Goal: Transaction & Acquisition: Purchase product/service

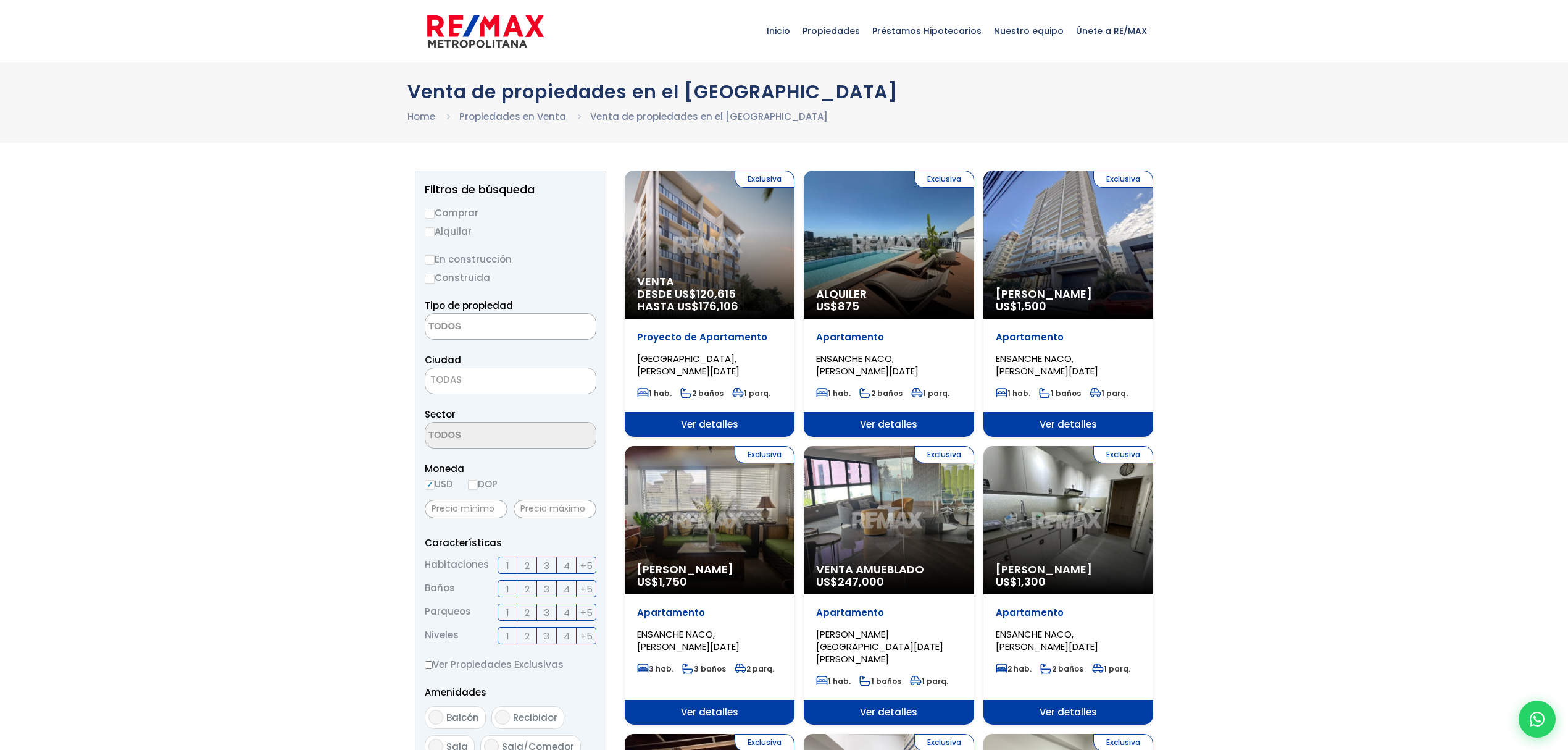
select select
click at [464, 213] on label "Comprar" at bounding box center [510, 213] width 171 height 16
click at [434, 213] on input "Comprar" at bounding box center [430, 213] width 10 height 10
radio input "true"
click at [530, 325] on textarea "Search" at bounding box center [485, 327] width 119 height 26
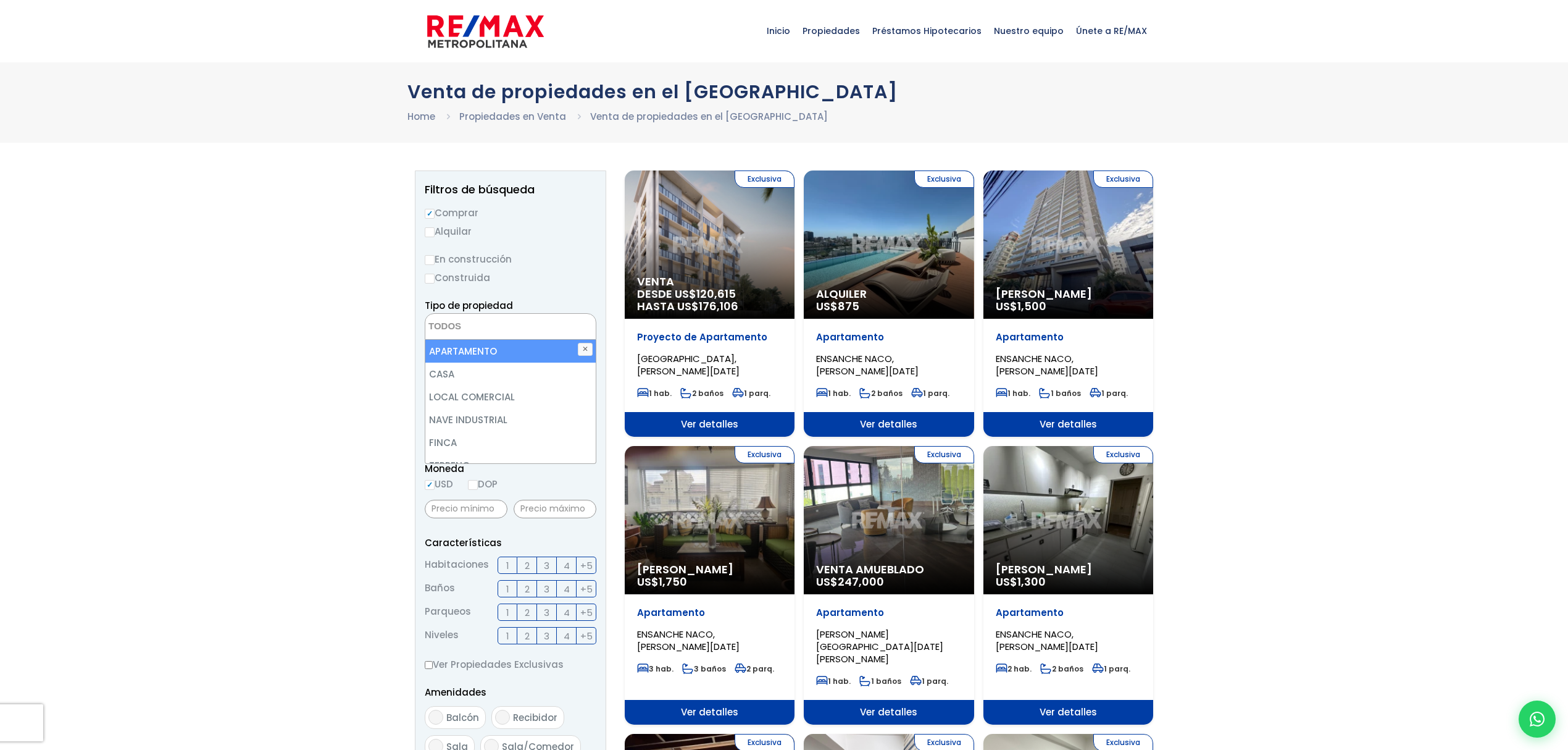
click at [510, 354] on li "APARTAMENTO" at bounding box center [510, 351] width 170 height 23
select select "apartment"
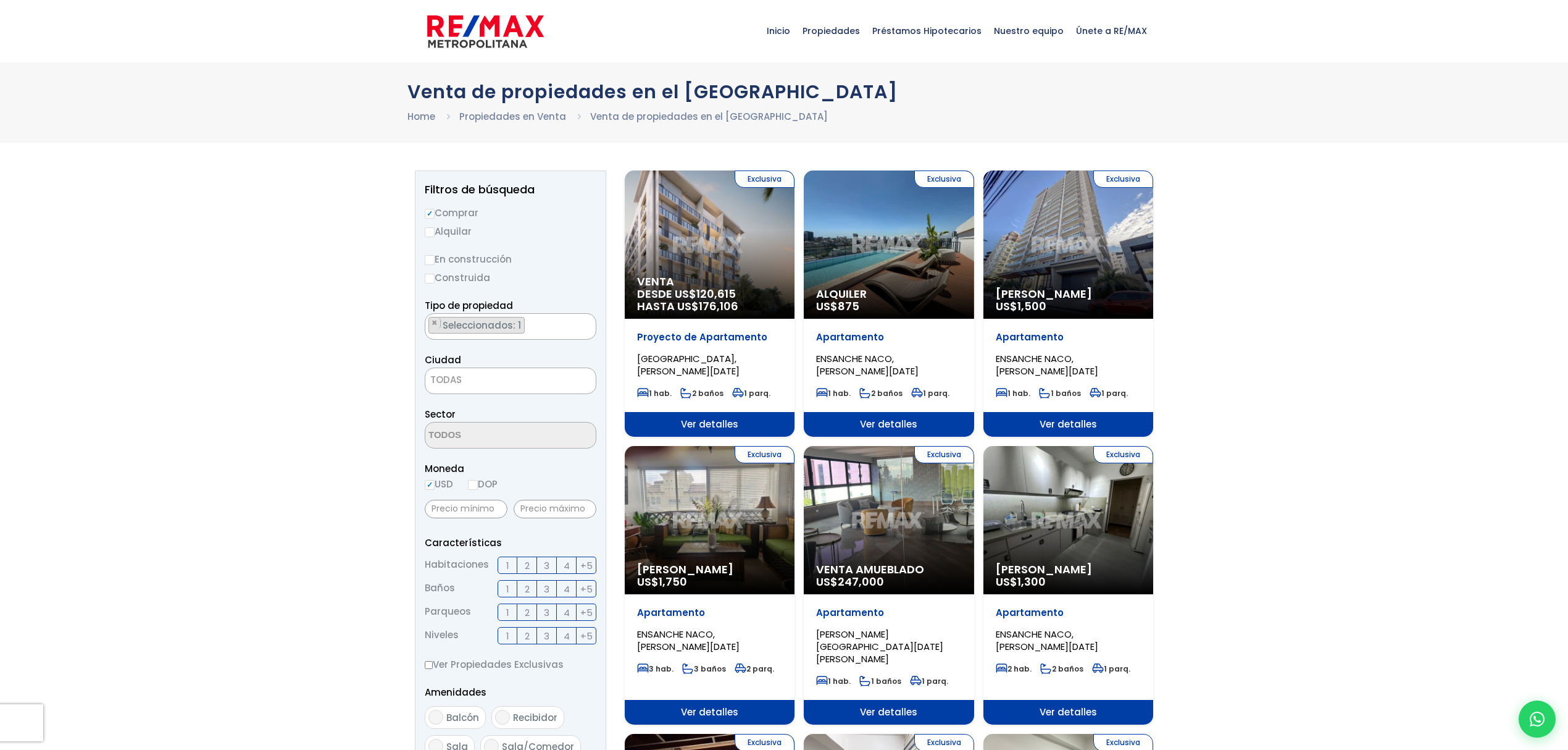
click at [595, 265] on label "En construcción" at bounding box center [510, 259] width 171 height 16
click at [0, 0] on input "En construcción" at bounding box center [0, 0] width 0 height 0
click at [530, 371] on span "TODAS" at bounding box center [511, 380] width 171 height 17
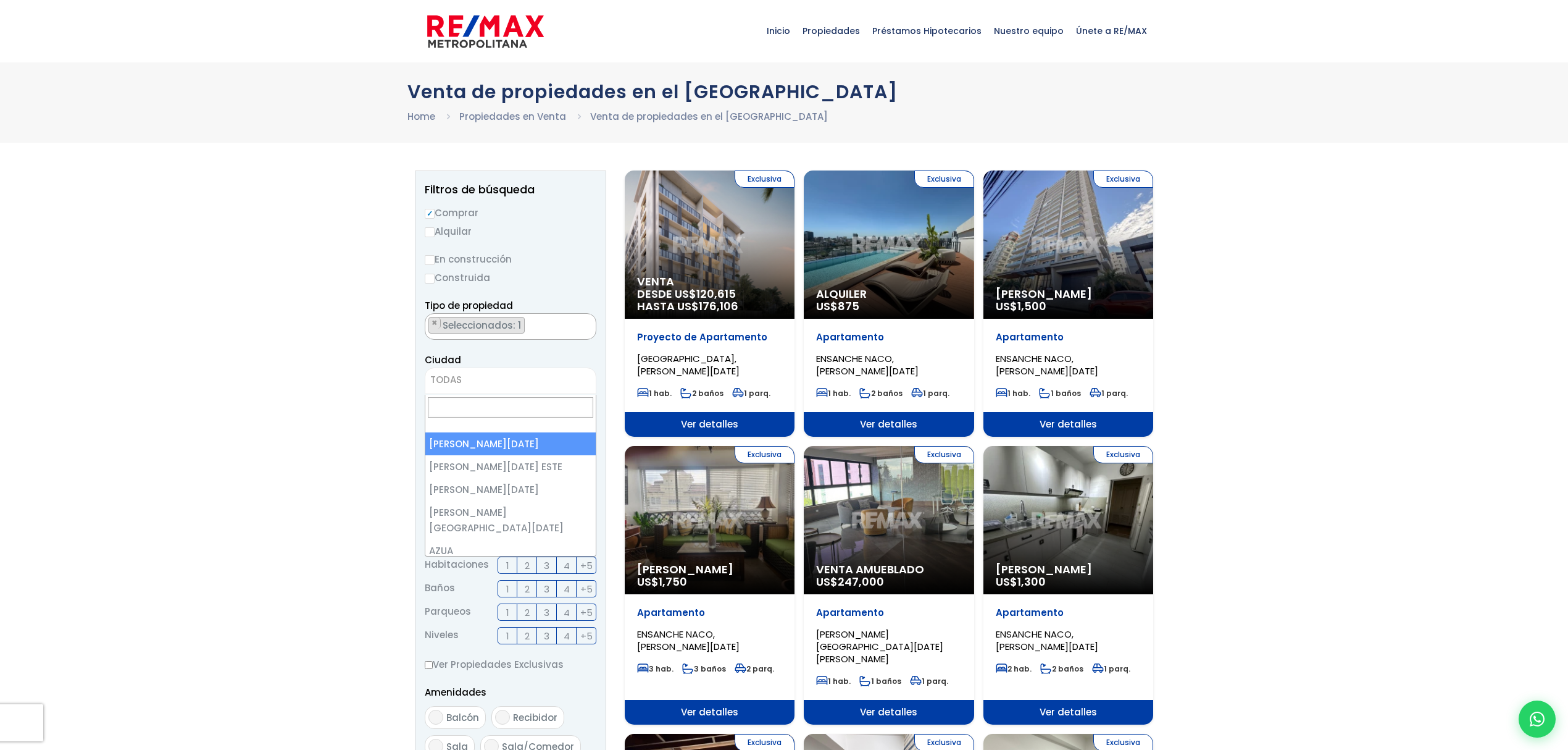
select select "1"
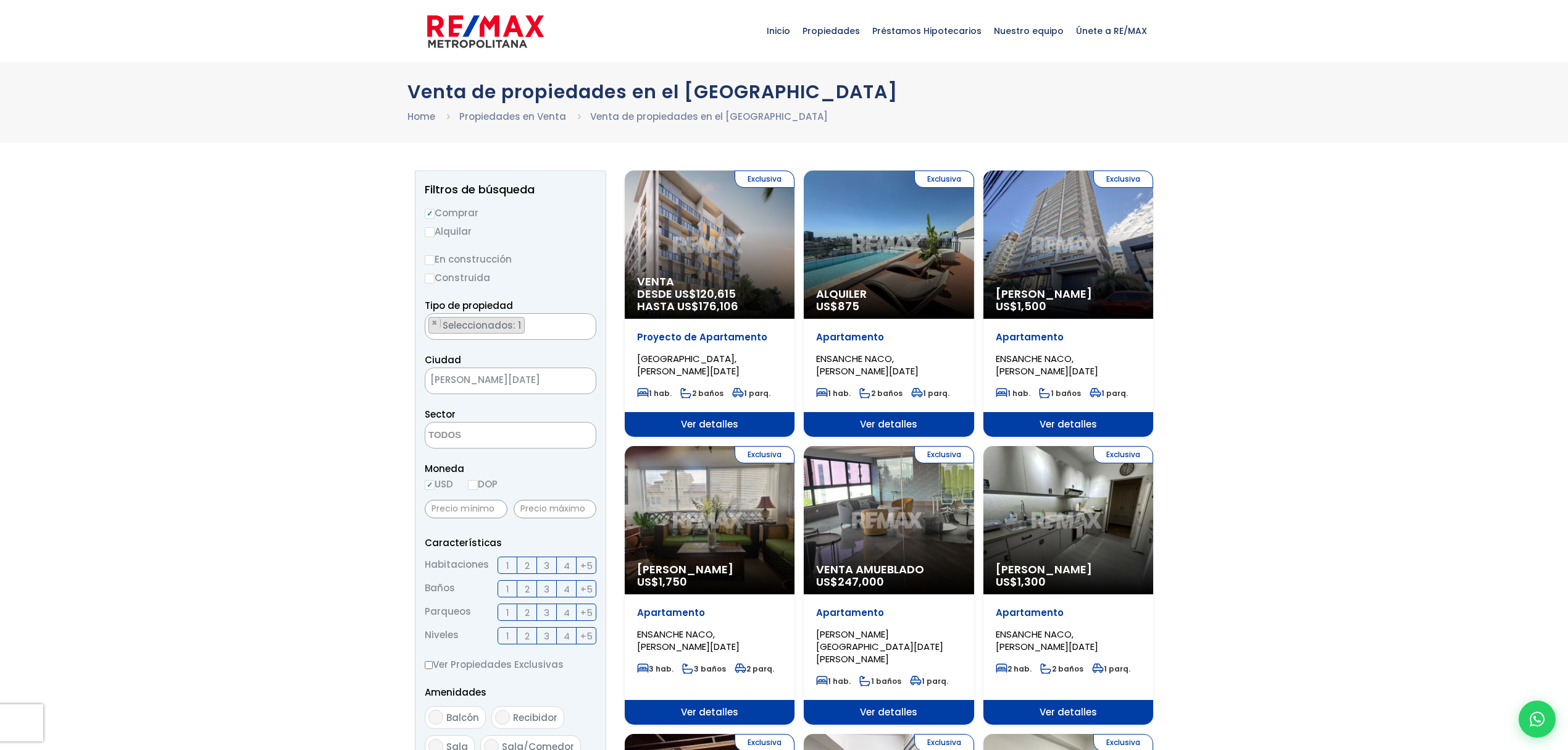
click at [568, 440] on span at bounding box center [510, 435] width 171 height 26
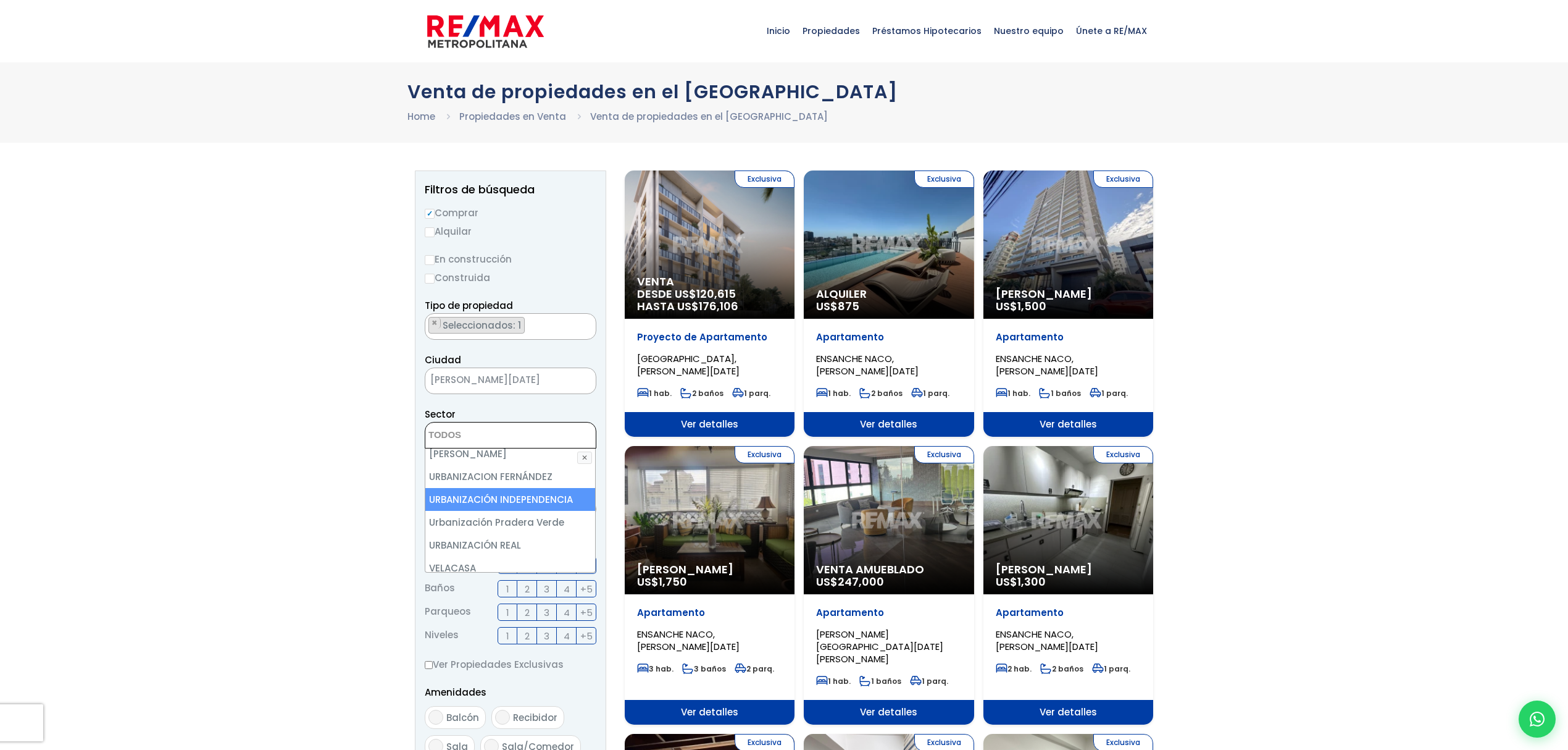
scroll to position [5600, 0]
click at [527, 572] on li "Viejo Arroyo Hondo" at bounding box center [510, 583] width 170 height 23
select select "16301"
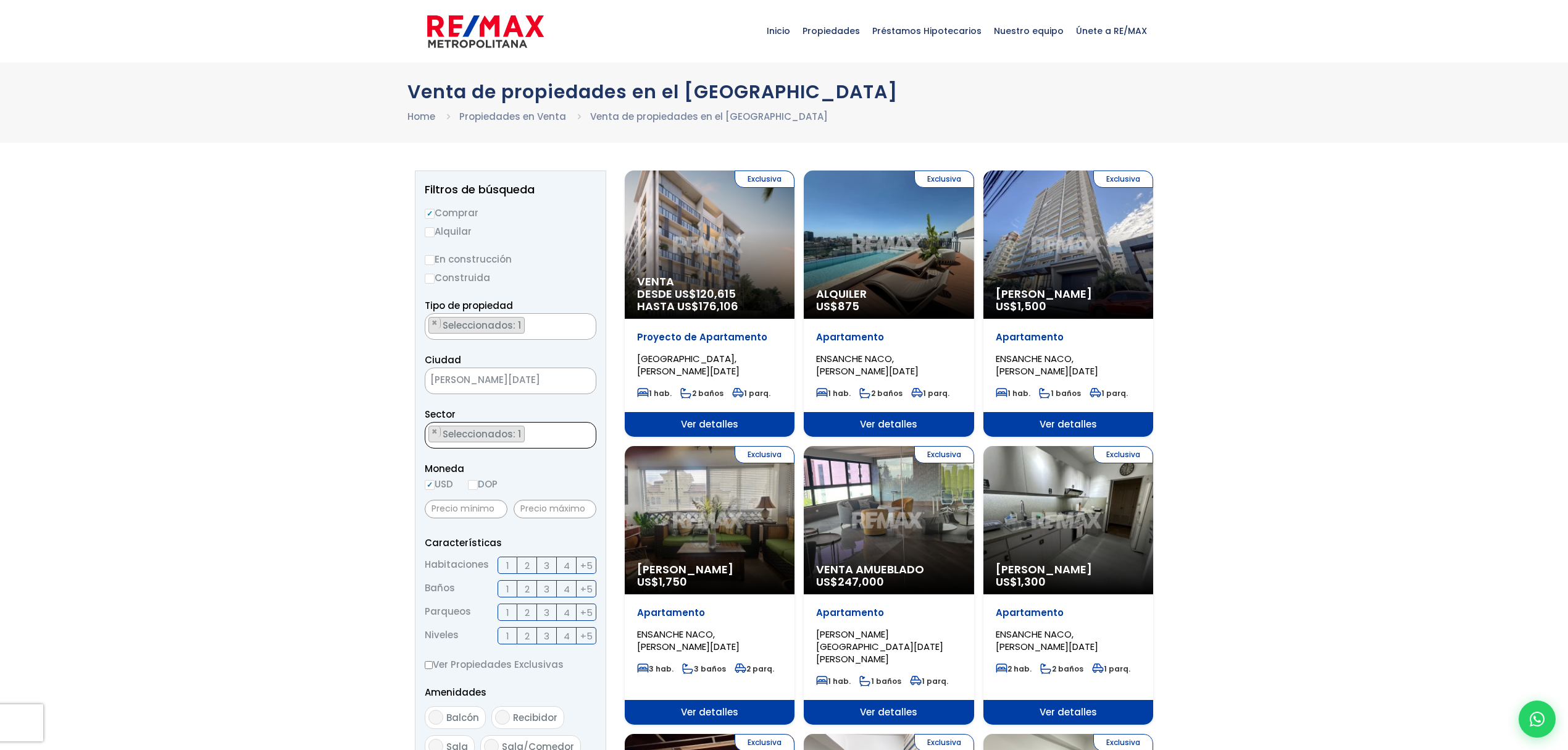
click at [525, 569] on span "2" at bounding box center [527, 566] width 5 height 16
click at [0, 0] on input "2" at bounding box center [0, 0] width 0 height 0
click at [525, 584] on span "2" at bounding box center [527, 589] width 5 height 16
click at [0, 0] on input "2" at bounding box center [0, 0] width 0 height 0
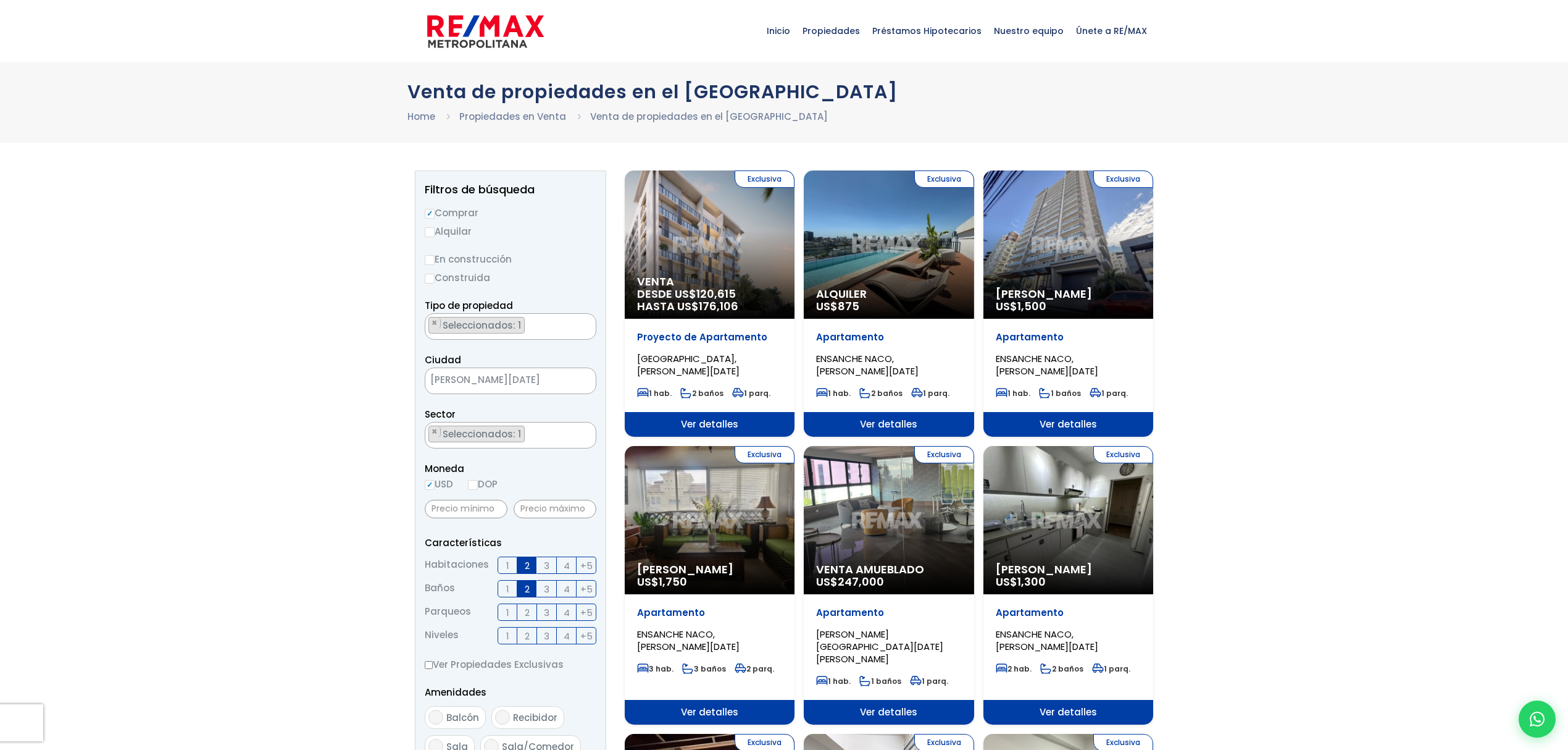
click at [525, 618] on span "2" at bounding box center [527, 613] width 5 height 16
click at [0, 0] on input "2" at bounding box center [0, 0] width 0 height 0
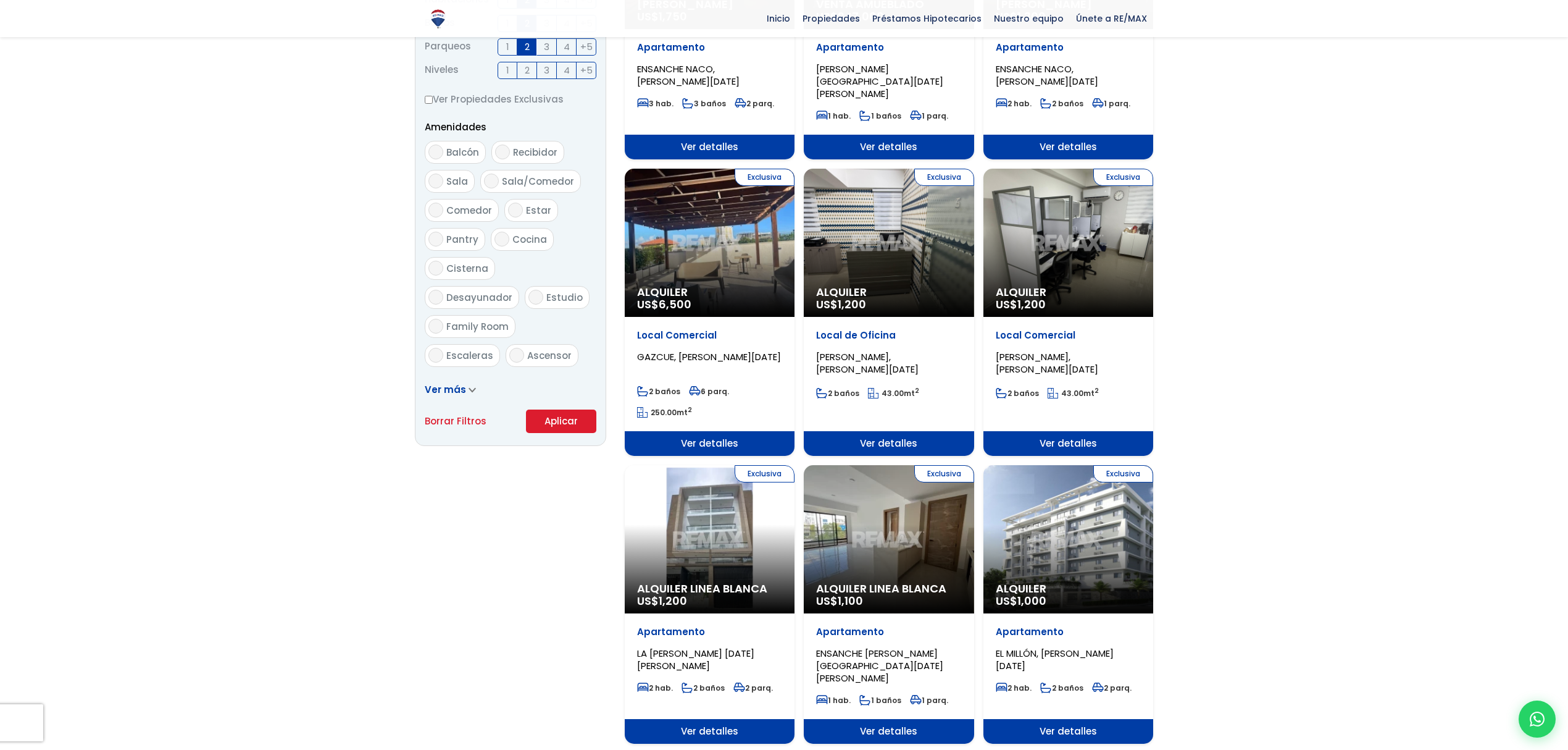
scroll to position [576, 0]
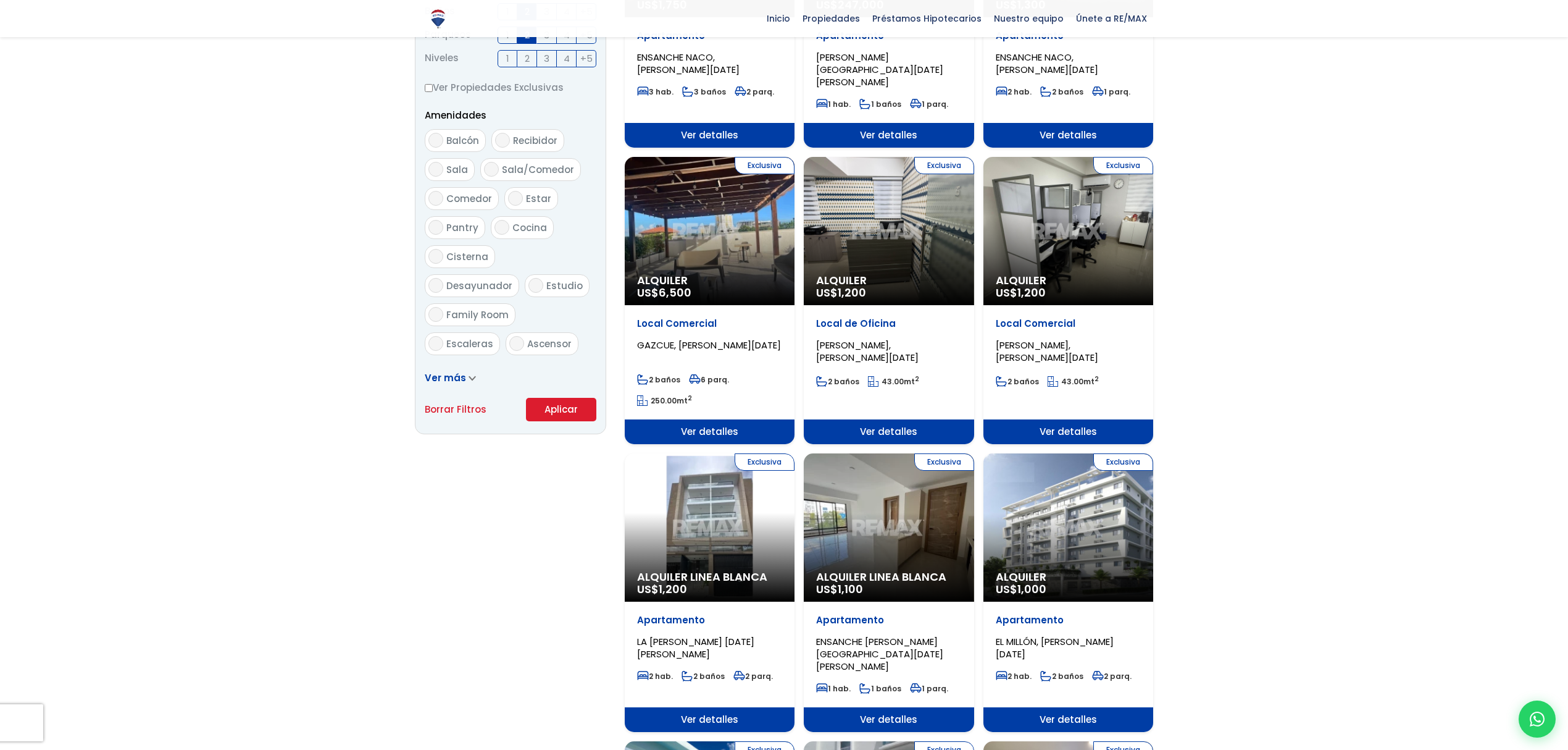
click at [556, 401] on button "Aplicar" at bounding box center [561, 409] width 70 height 23
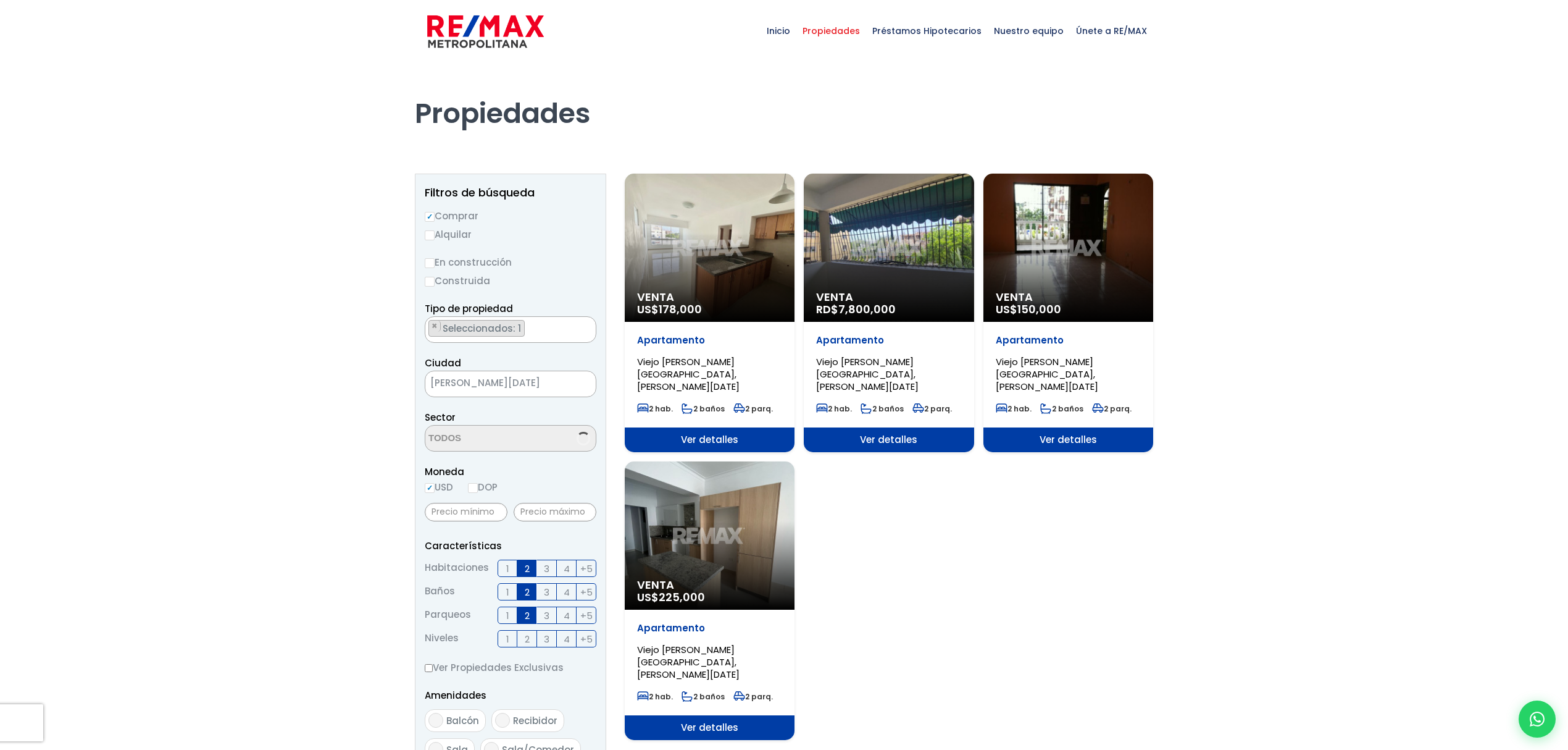
scroll to position [3402, 0]
select select "16301"
drag, startPoint x: 688, startPoint y: 232, endPoint x: 695, endPoint y: 232, distance: 7.0
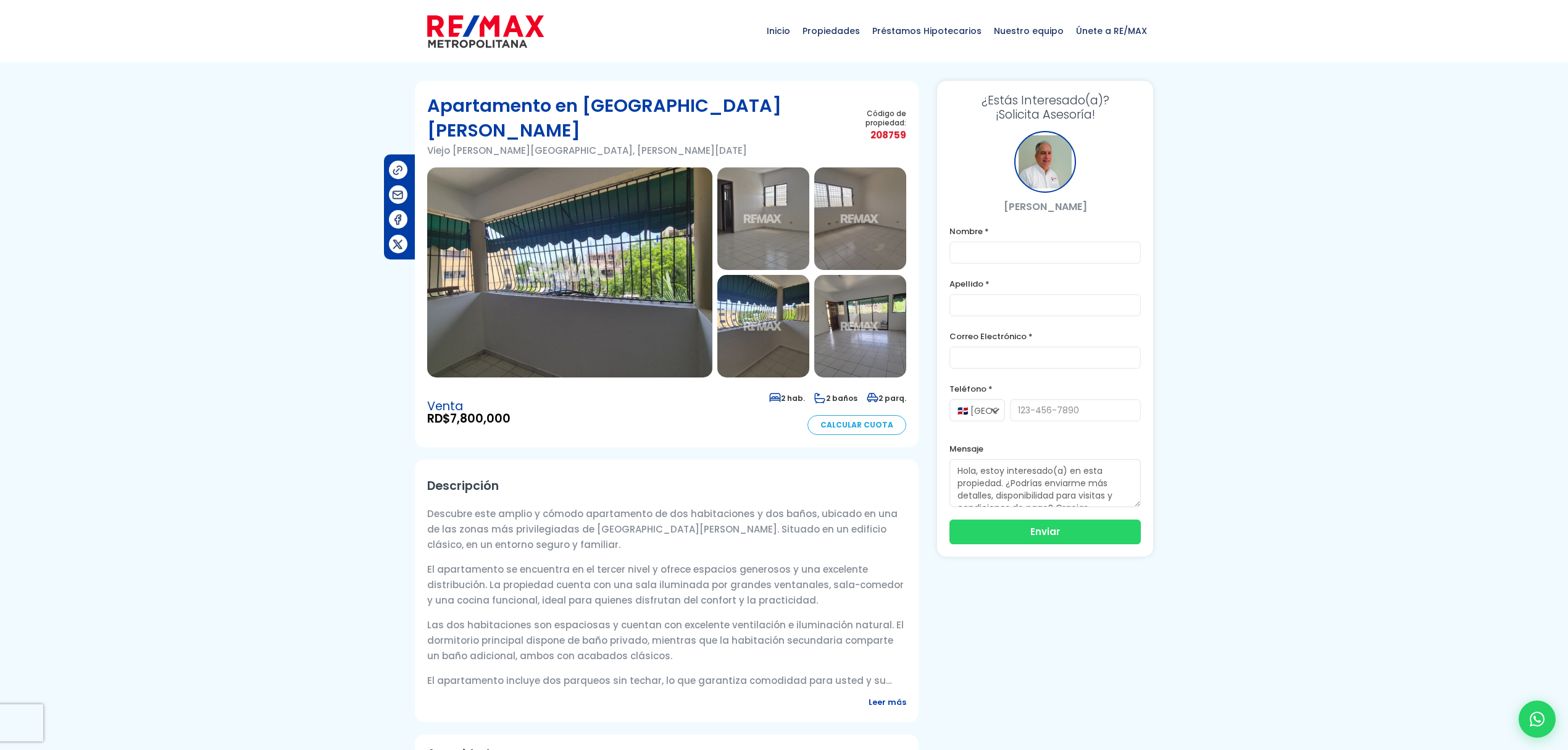
click at [628, 241] on img at bounding box center [570, 272] width 285 height 210
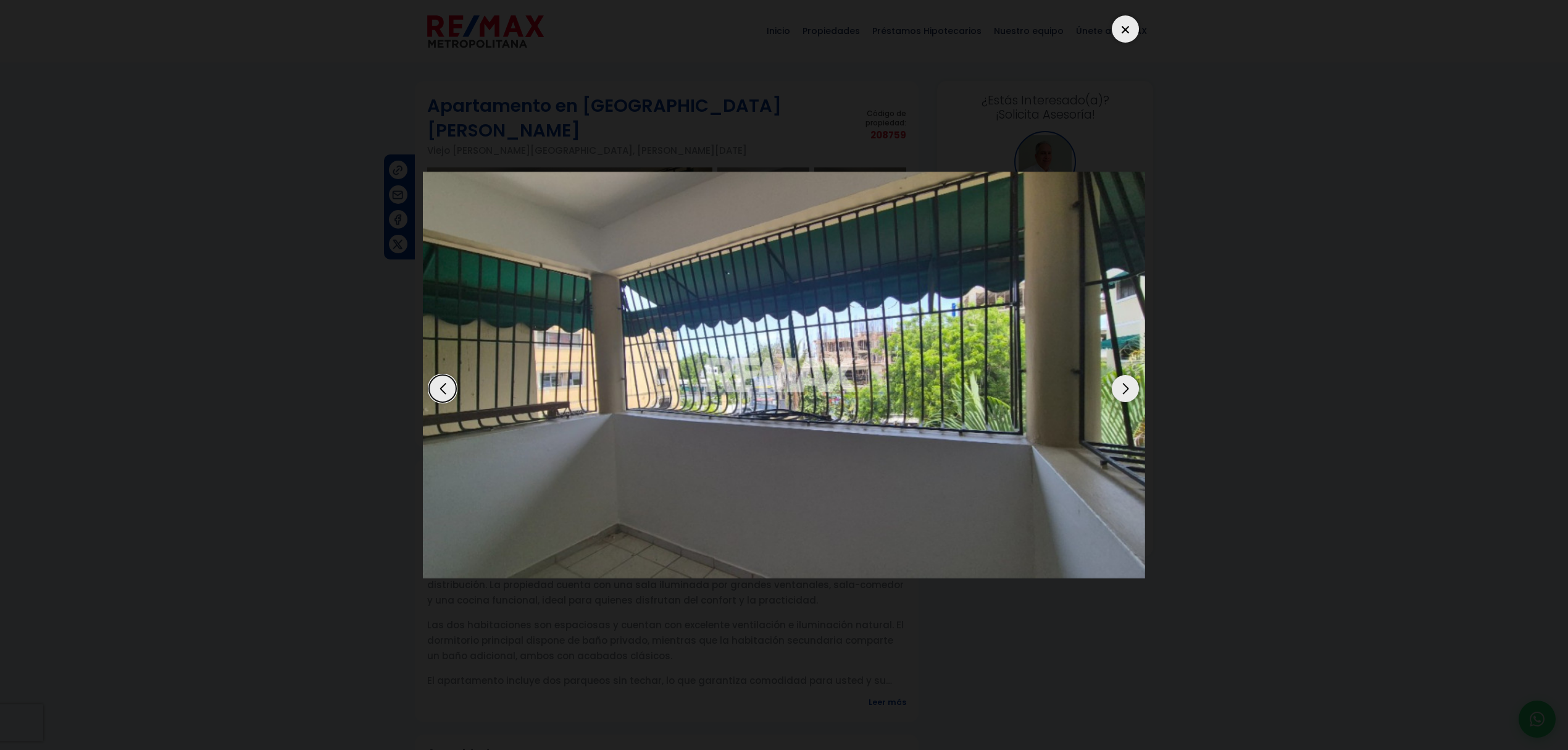
click at [1120, 389] on div "Next slide" at bounding box center [1125, 389] width 27 height 27
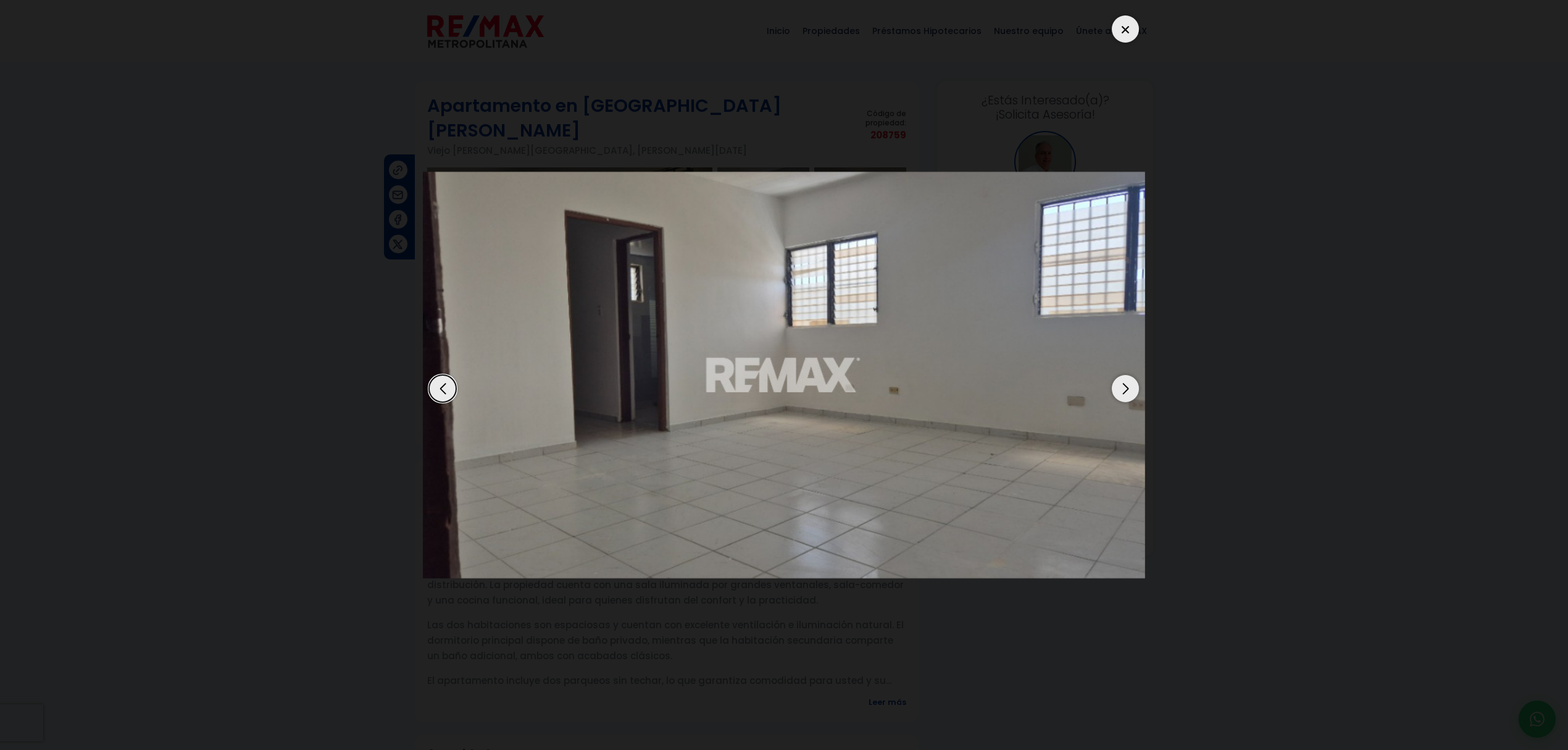
click at [1119, 389] on div "Next slide" at bounding box center [1125, 389] width 27 height 27
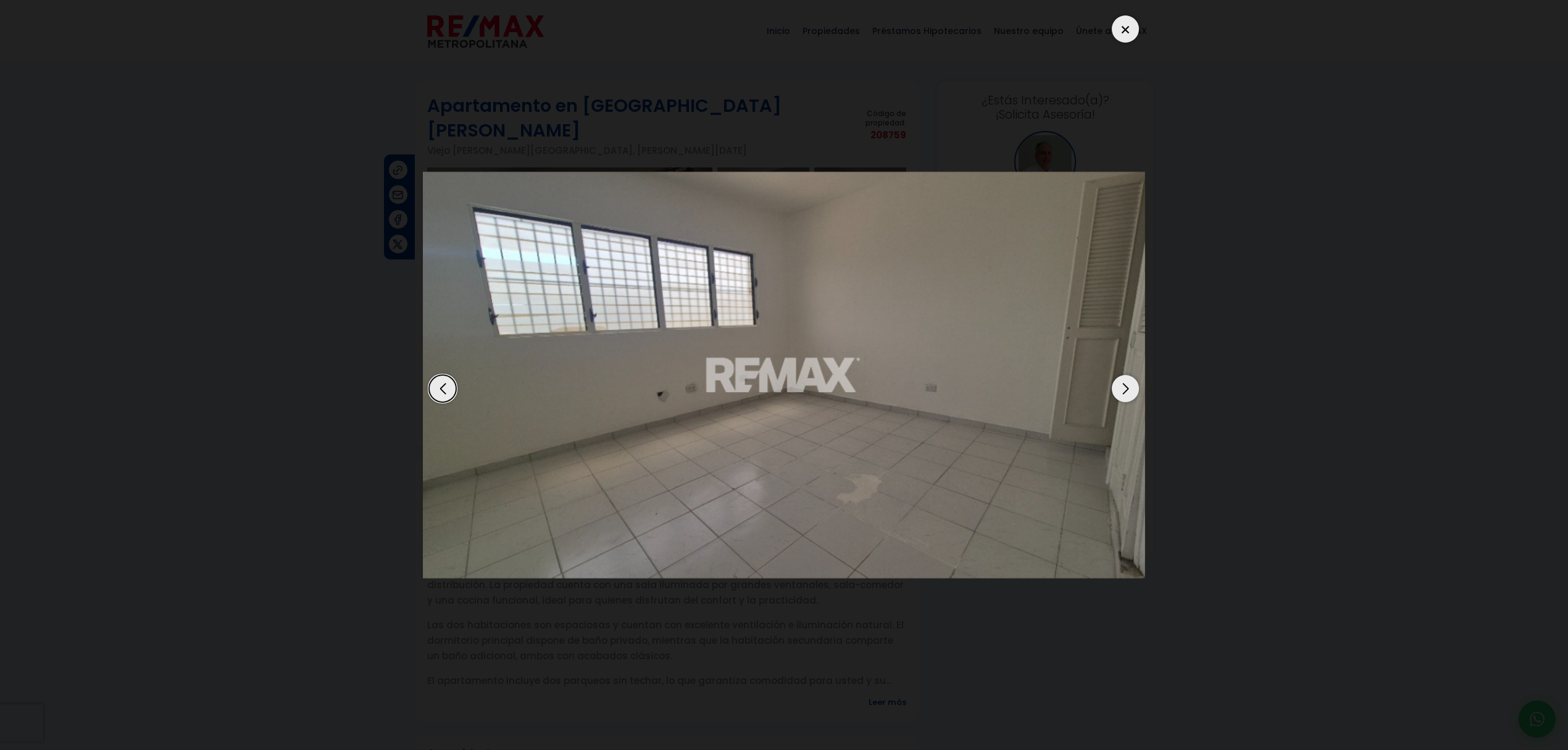
click at [1119, 389] on div "Next slide" at bounding box center [1125, 389] width 27 height 27
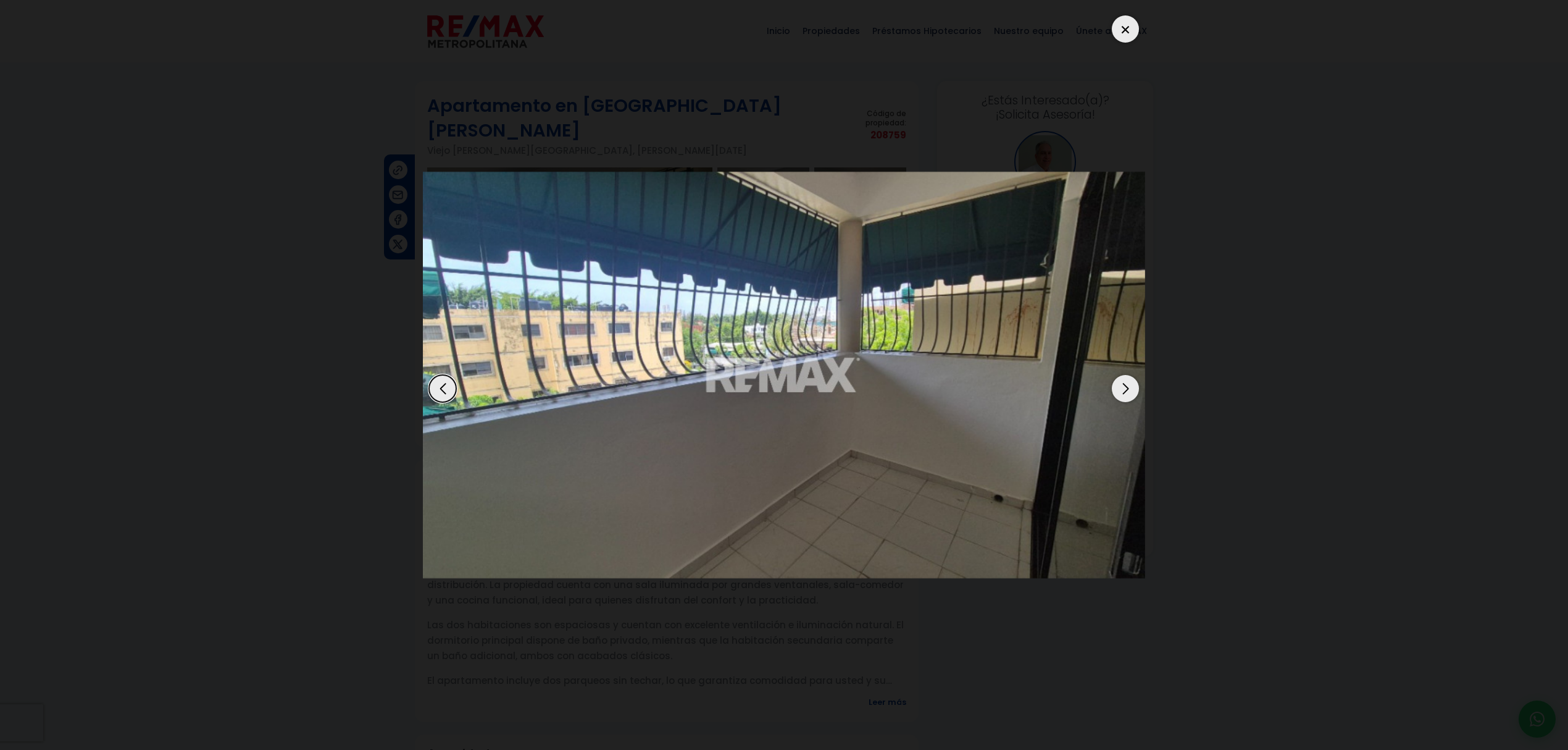
click at [1119, 389] on div "Next slide" at bounding box center [1125, 389] width 27 height 27
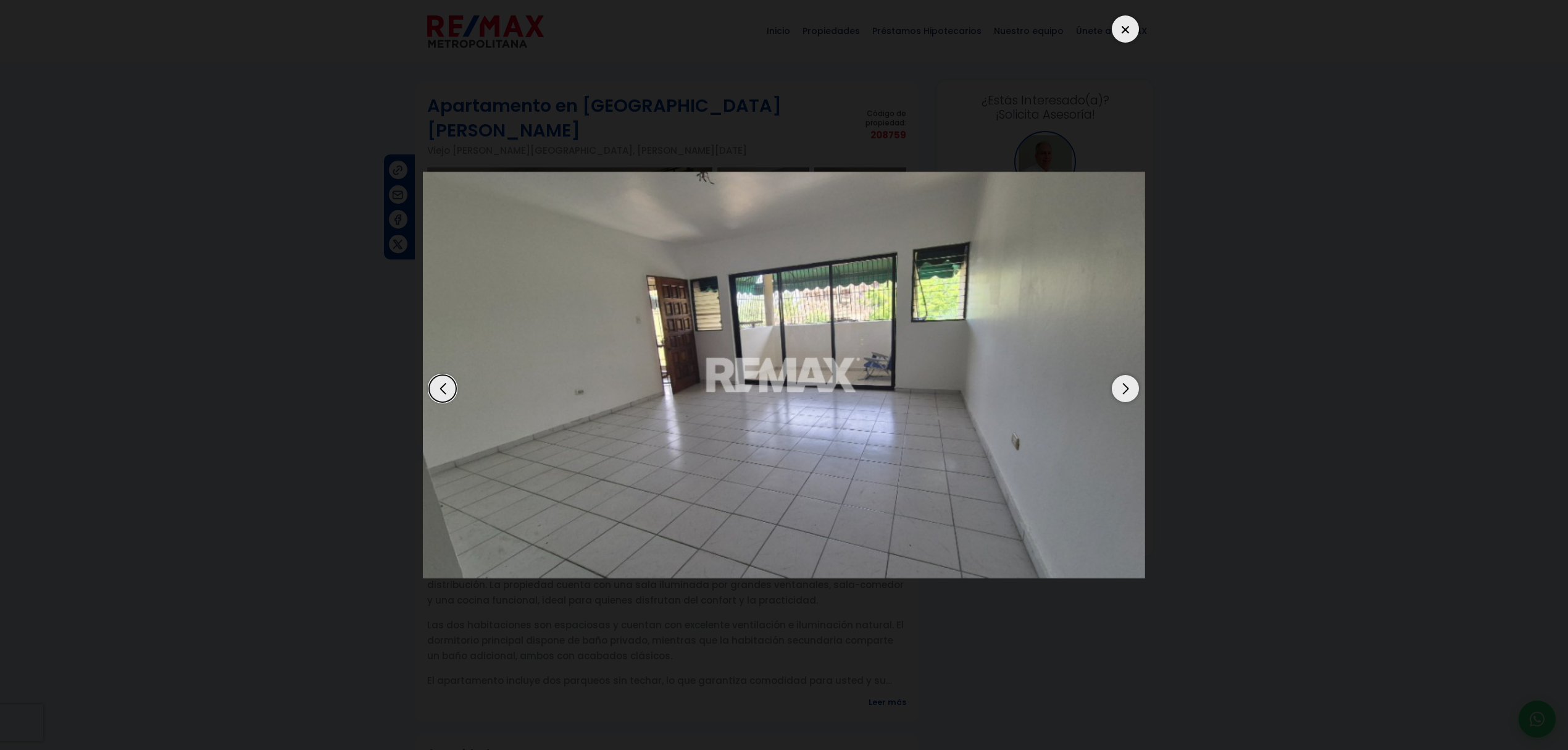
click at [1119, 389] on div "Next slide" at bounding box center [1125, 389] width 27 height 27
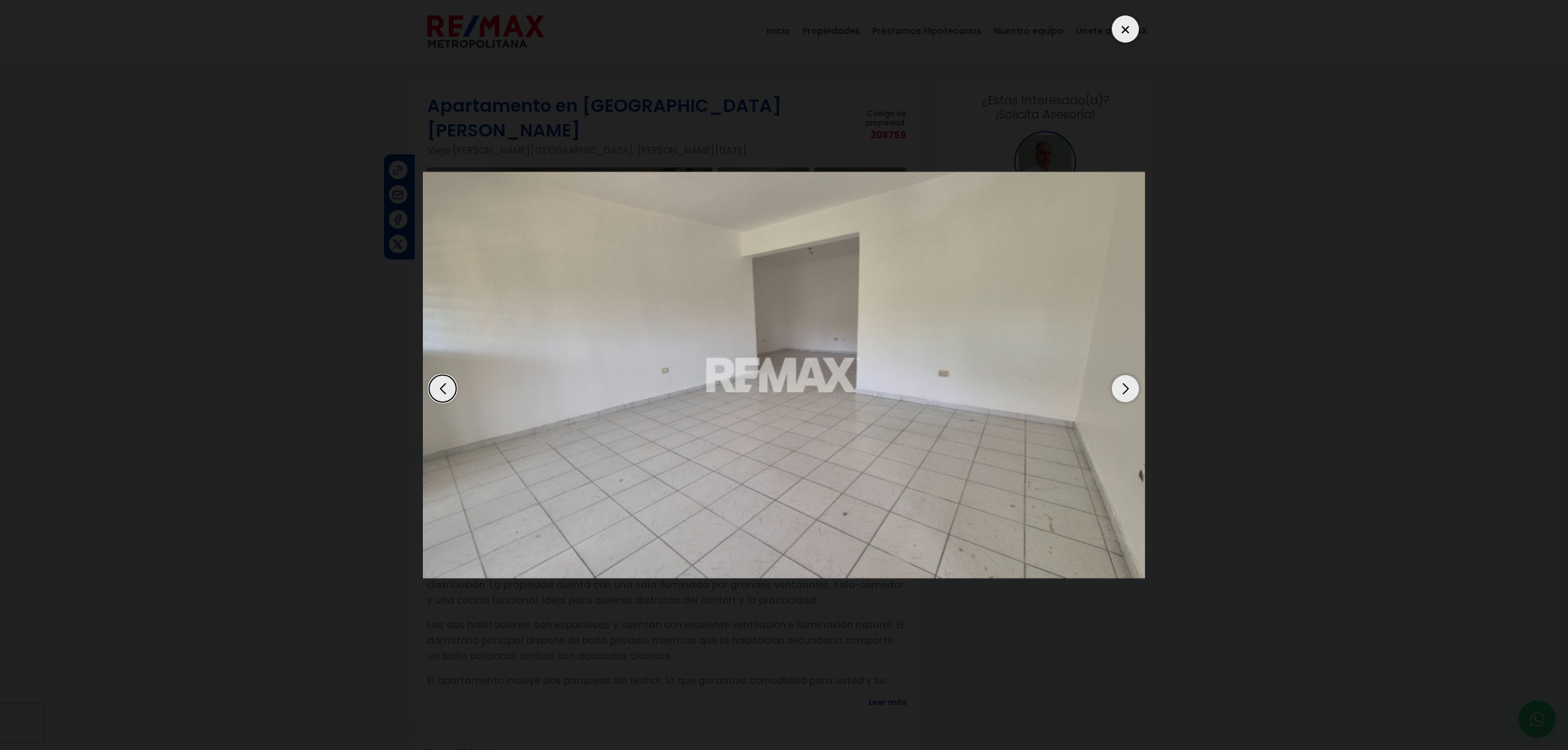
click at [1119, 389] on div "Next slide" at bounding box center [1125, 389] width 27 height 27
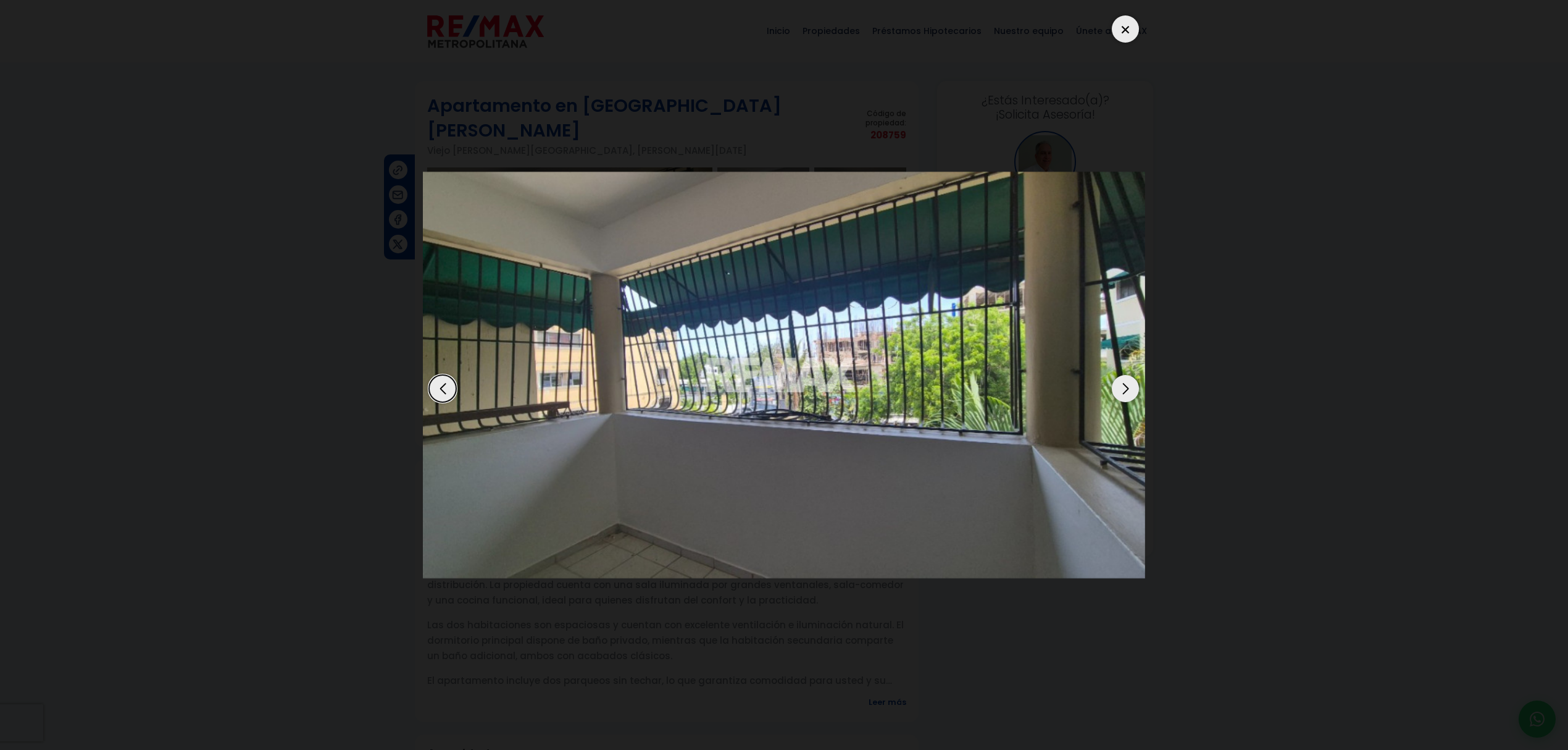
click at [1119, 389] on div "Next slide" at bounding box center [1125, 389] width 27 height 27
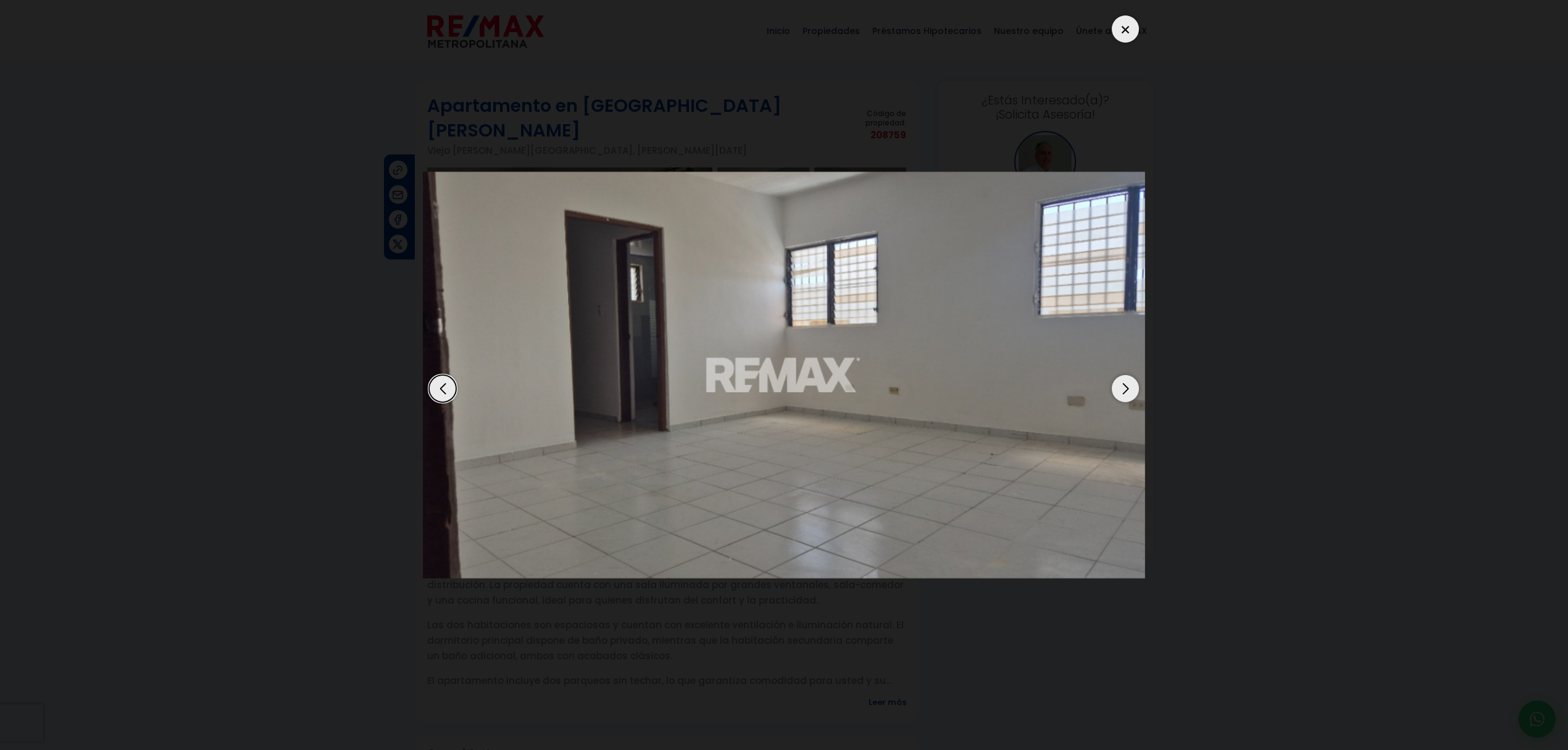
click at [1119, 389] on div "Next slide" at bounding box center [1125, 389] width 27 height 27
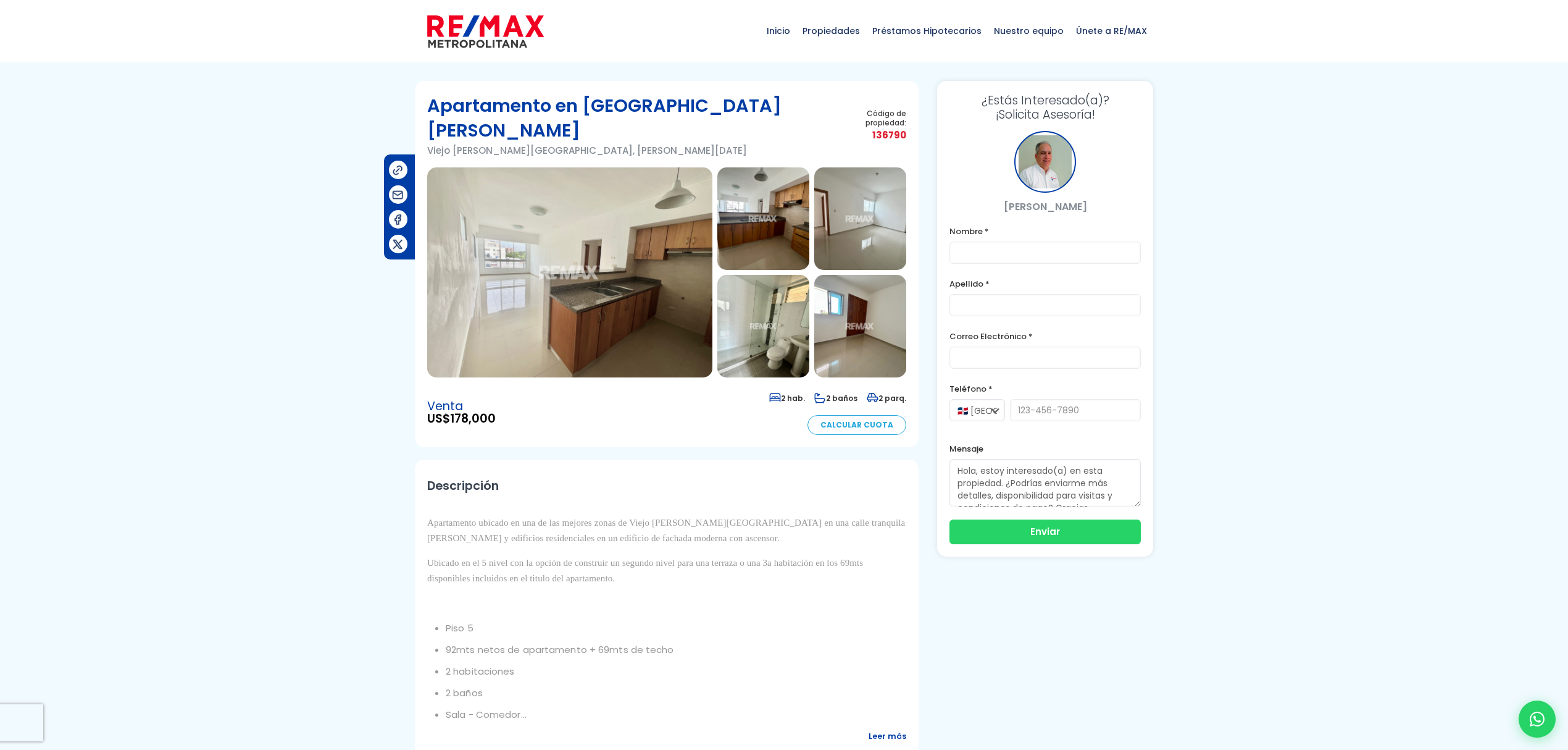
click at [595, 285] on img at bounding box center [570, 272] width 285 height 210
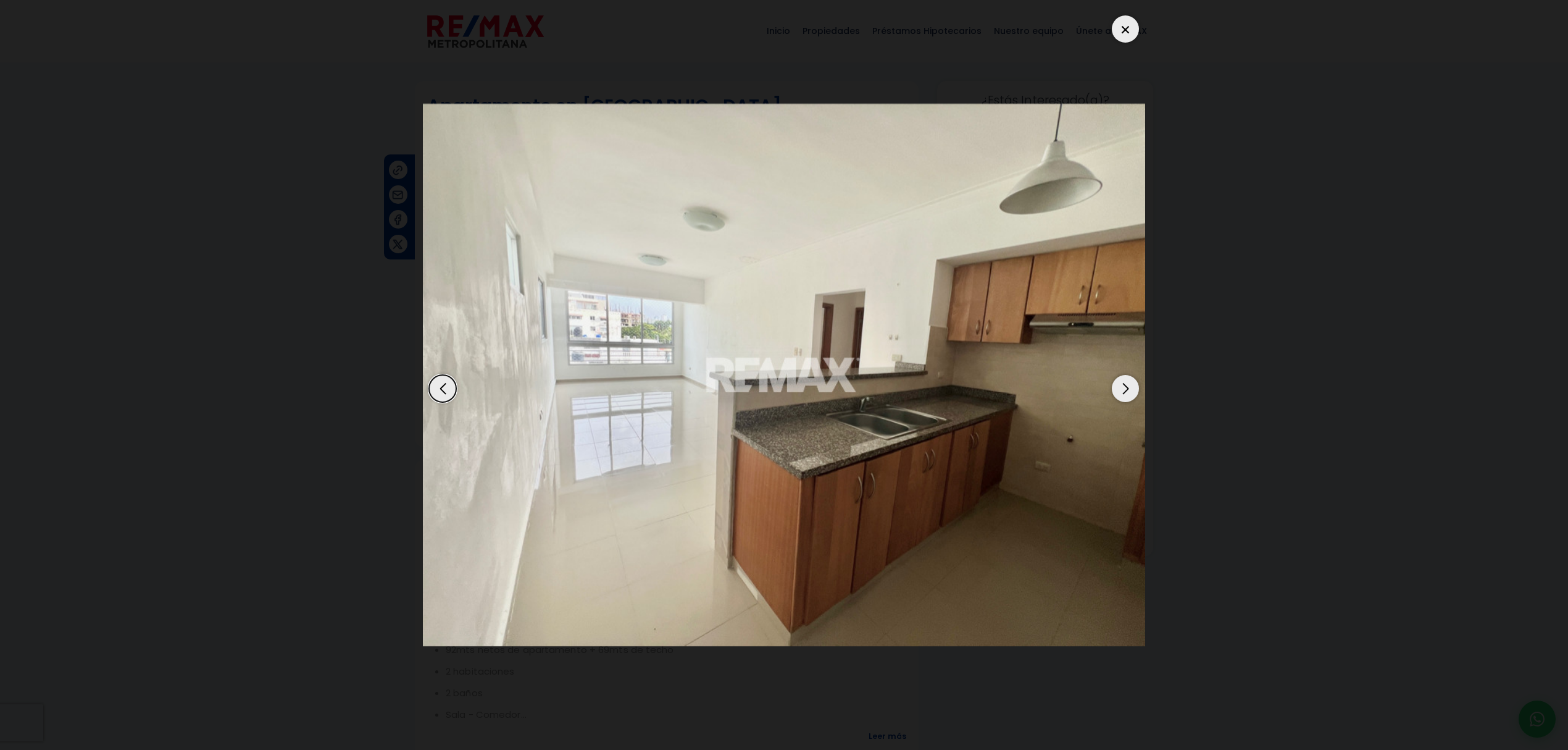
click at [1134, 398] on div "Next slide" at bounding box center [1125, 389] width 27 height 27
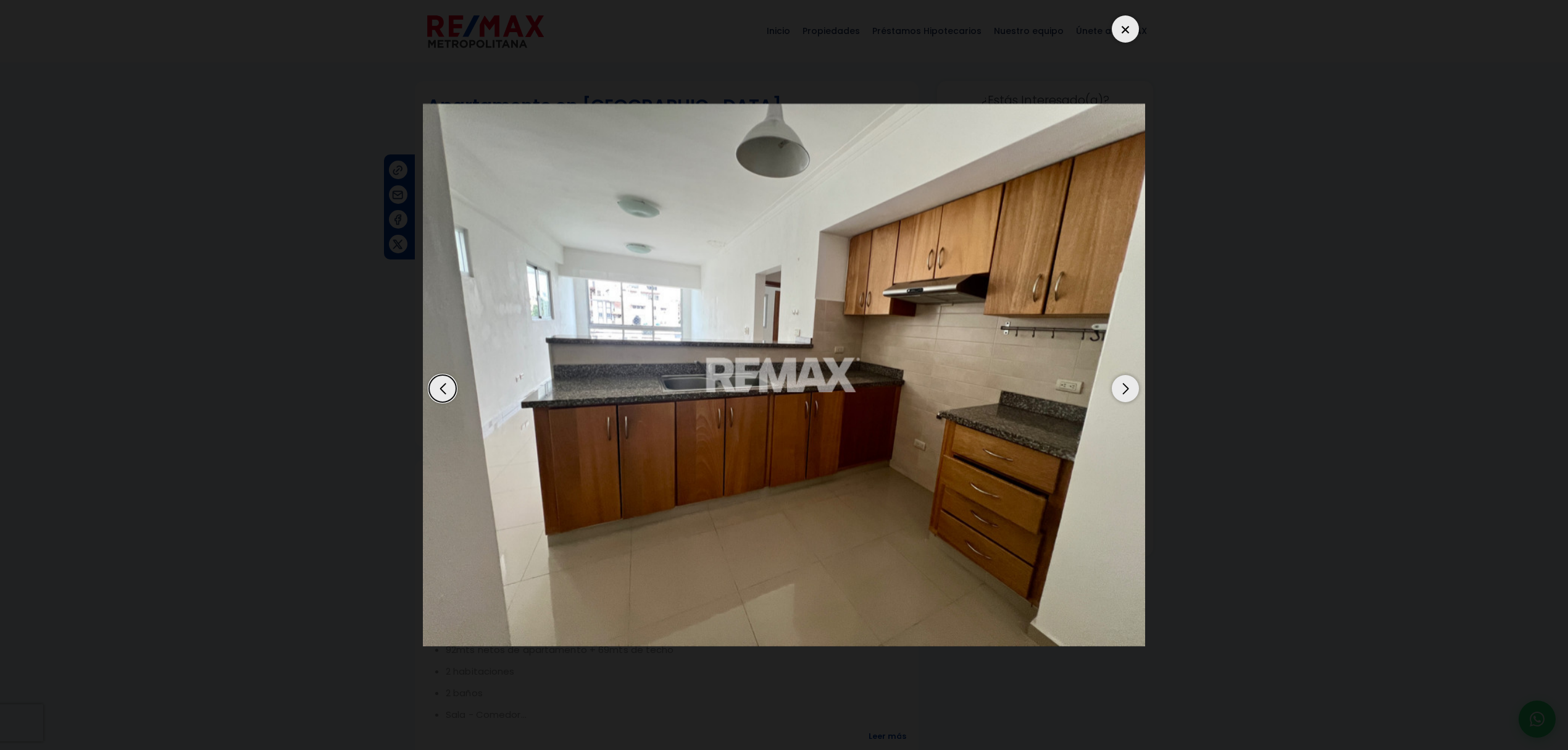
click at [1124, 391] on div "Next slide" at bounding box center [1125, 389] width 27 height 27
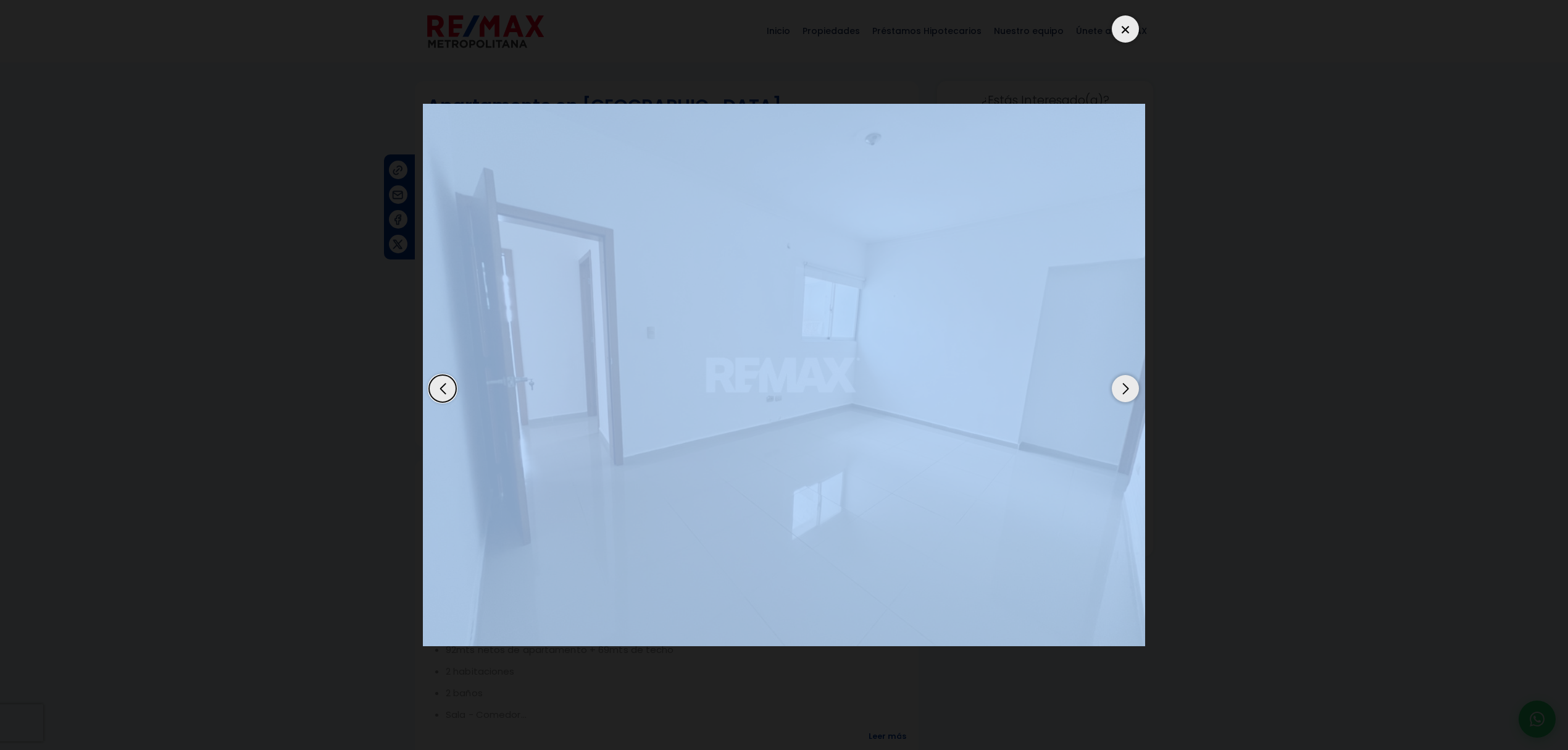
click at [1124, 391] on div "Next slide" at bounding box center [1125, 389] width 27 height 27
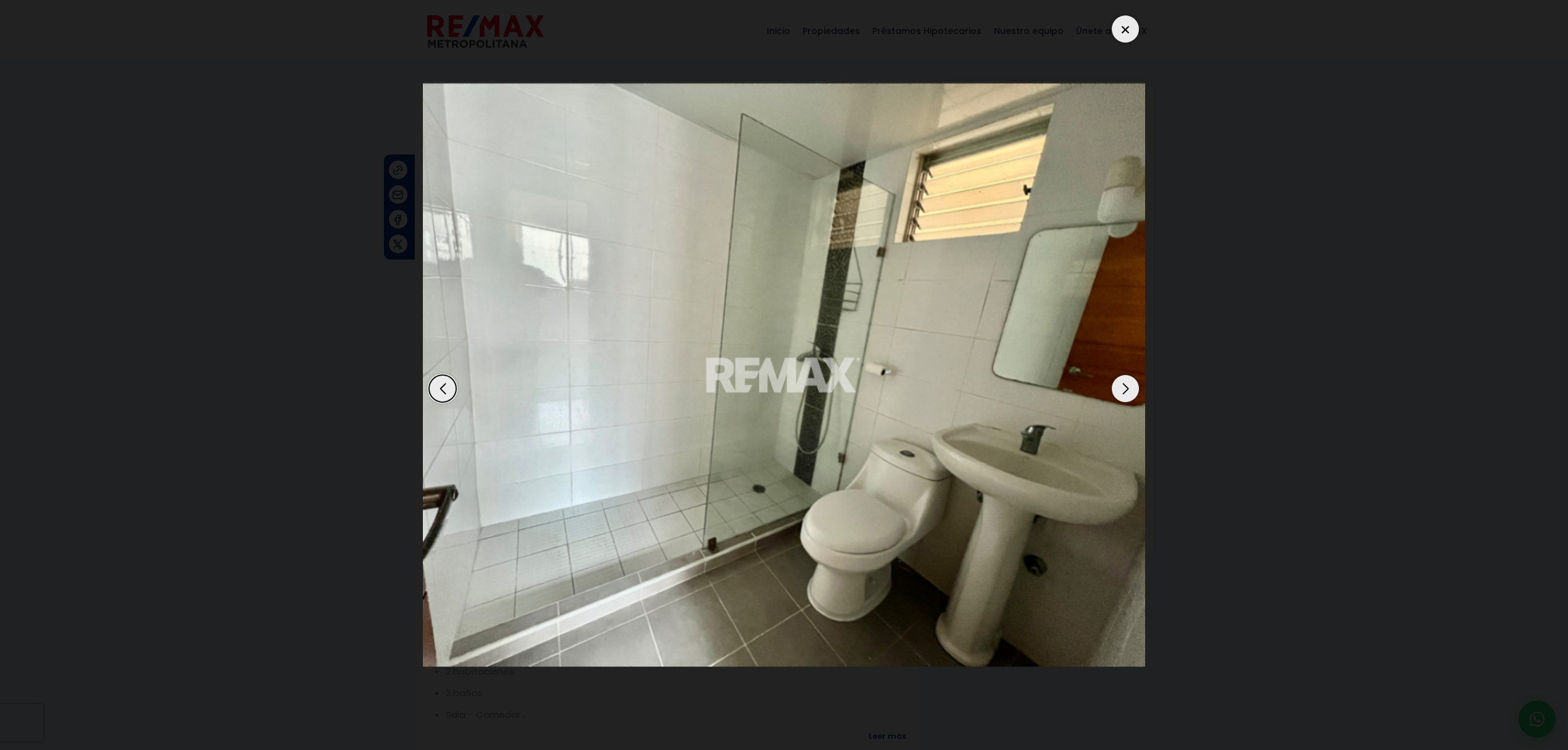
click at [1154, 371] on dialog at bounding box center [784, 375] width 741 height 750
click at [1126, 389] on div "Next slide" at bounding box center [1125, 389] width 27 height 27
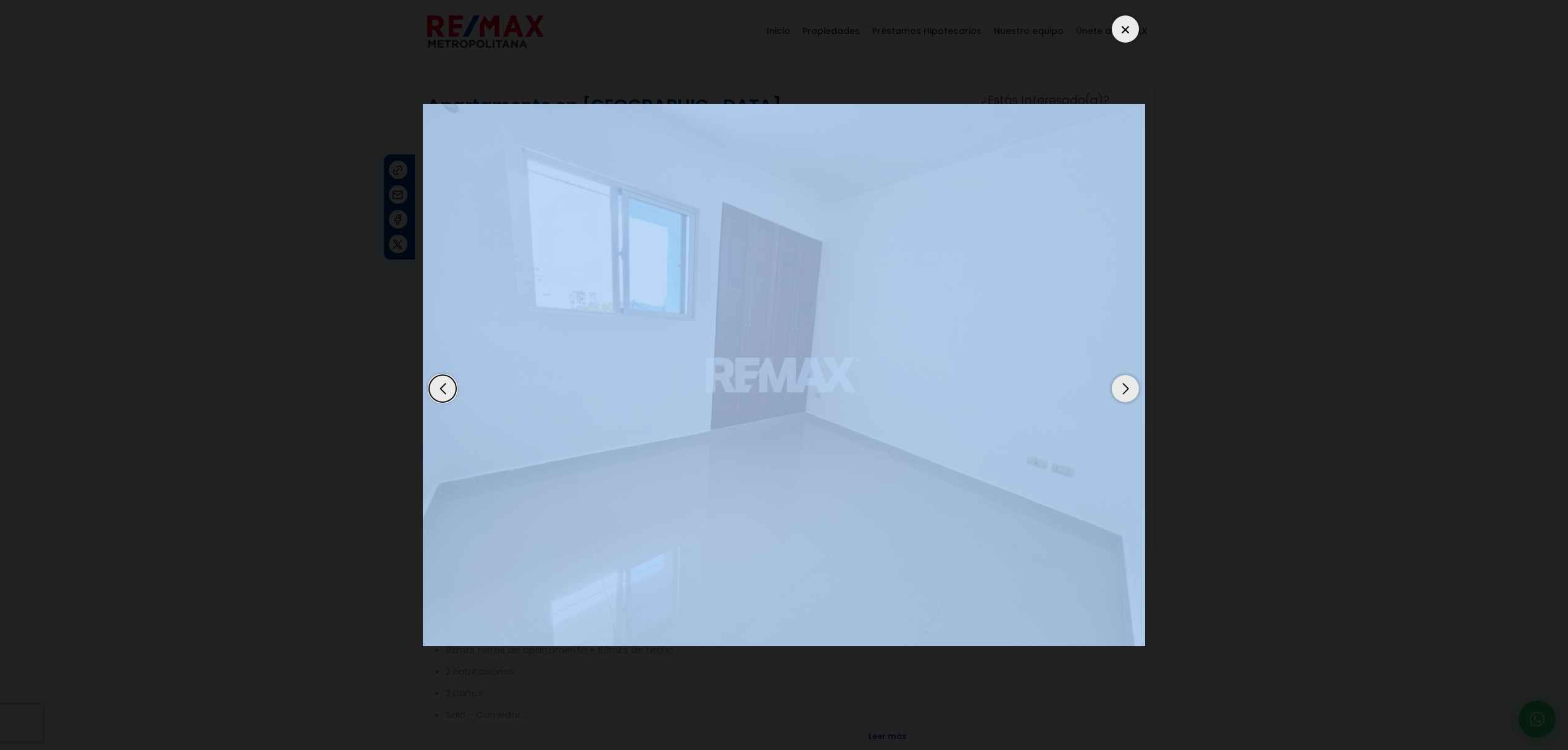
click at [1126, 389] on div "Next slide" at bounding box center [1125, 389] width 27 height 27
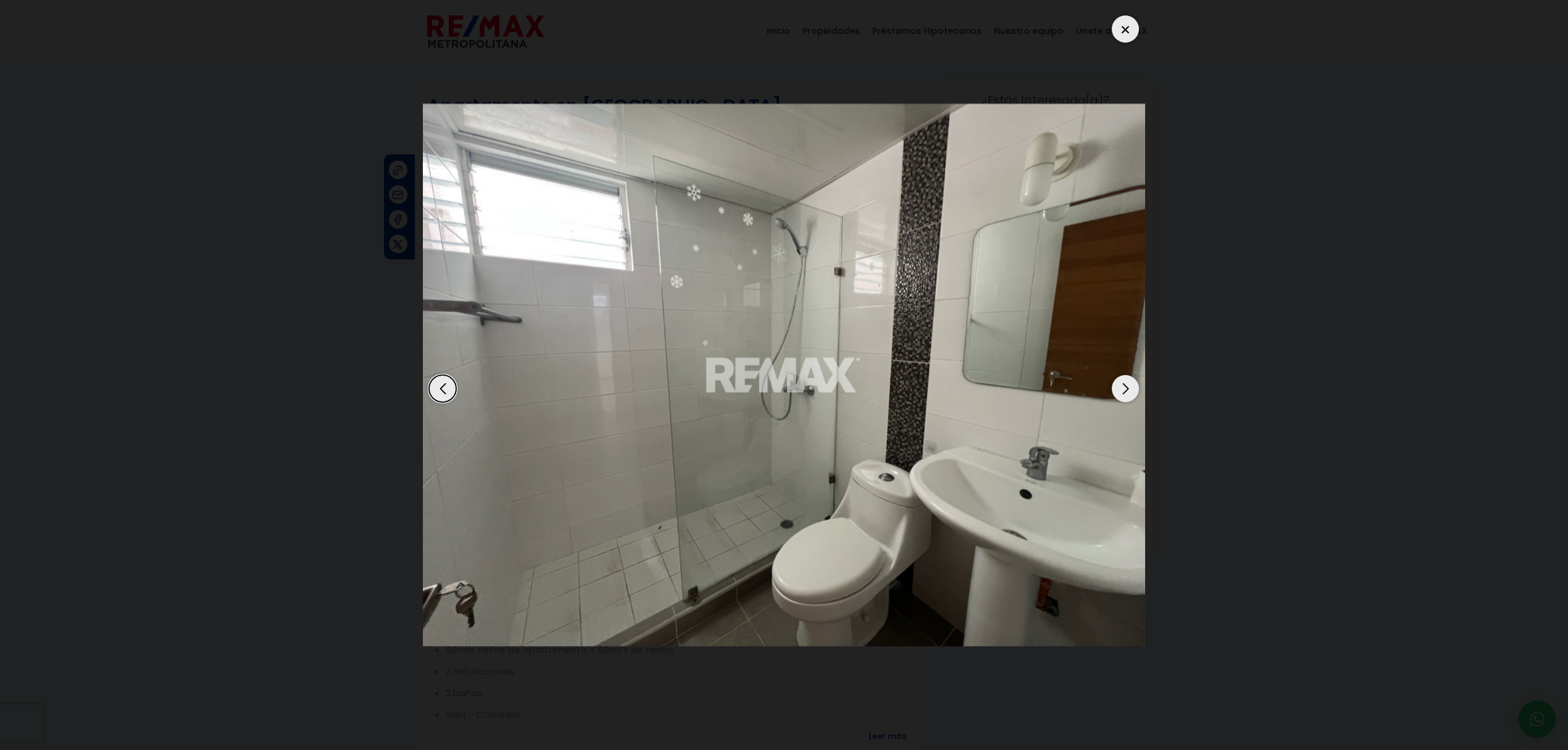
click at [1126, 389] on div "Next slide" at bounding box center [1125, 389] width 27 height 27
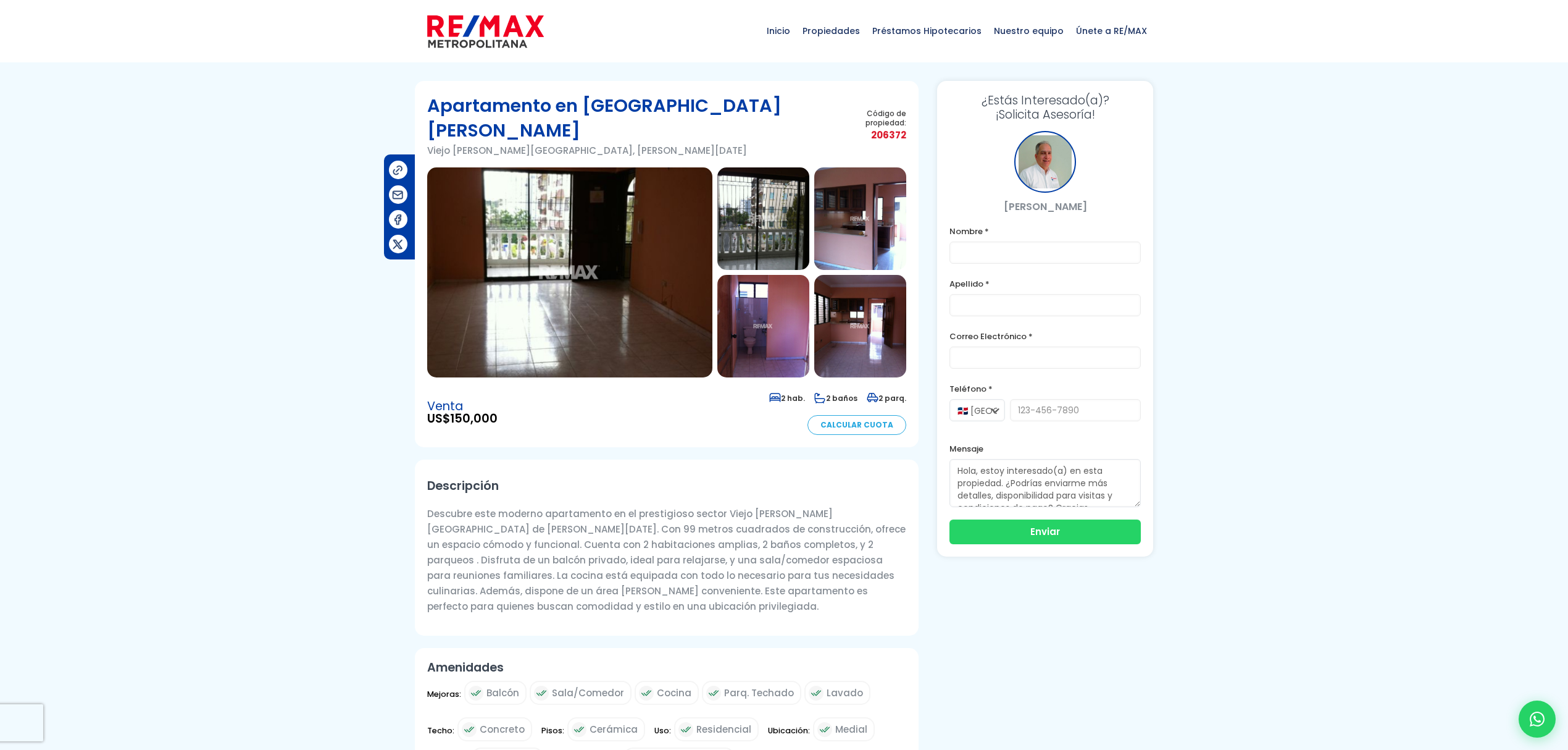
click at [585, 311] on img at bounding box center [570, 272] width 285 height 210
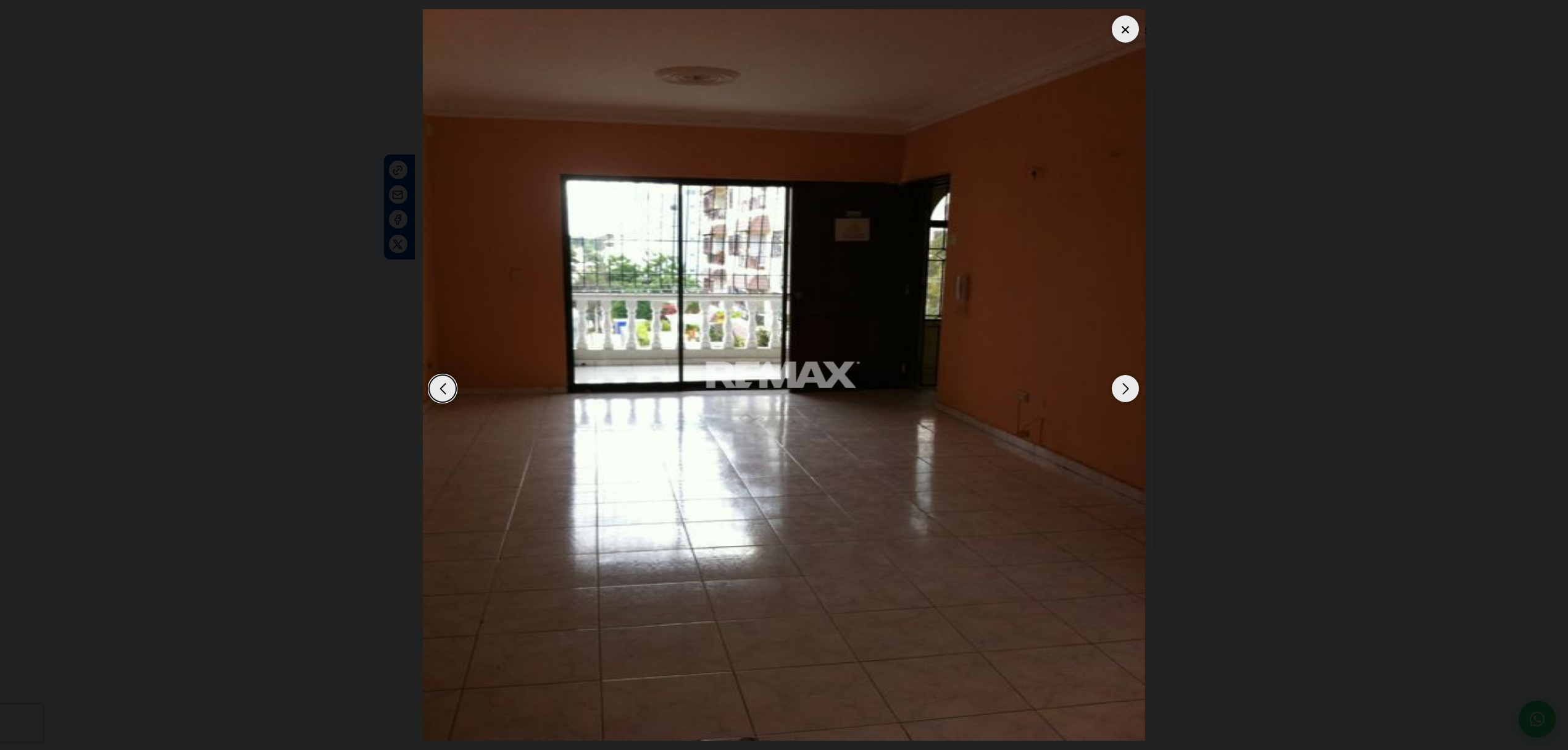
click at [1126, 378] on div "Next slide" at bounding box center [1125, 389] width 27 height 27
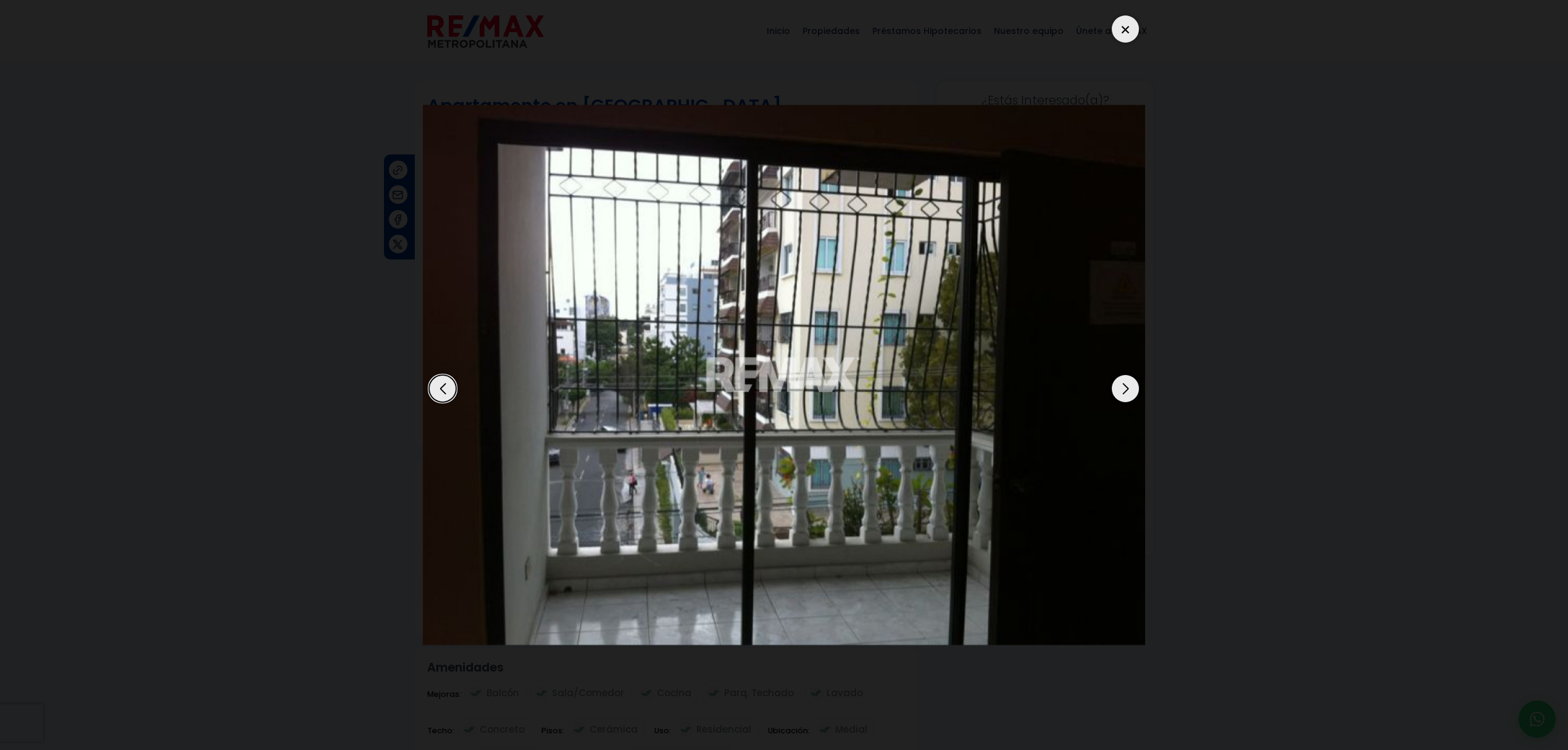
click at [1127, 379] on div "Next slide" at bounding box center [1125, 389] width 27 height 27
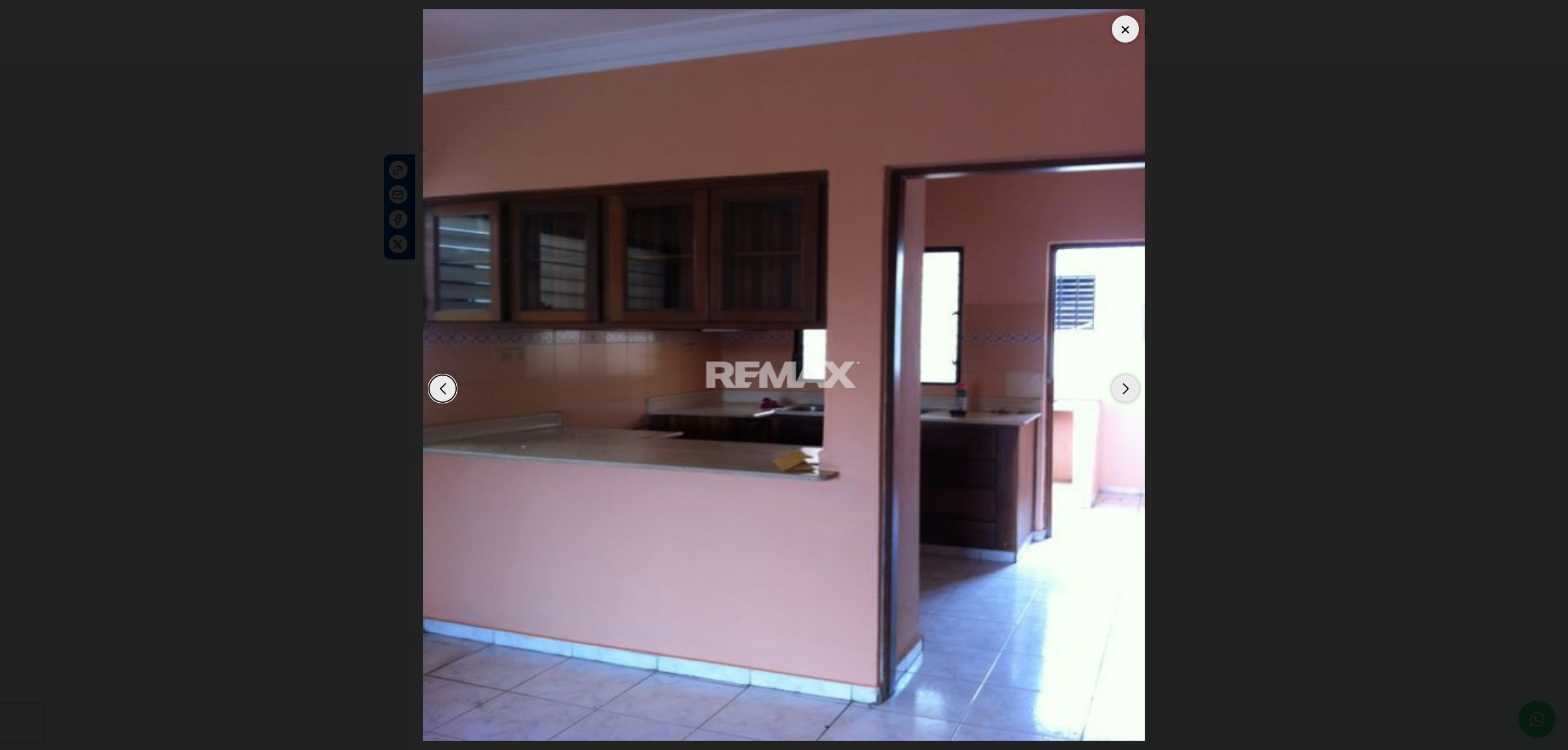
click at [1127, 379] on div "Next slide" at bounding box center [1125, 389] width 27 height 27
